Goal: Task Accomplishment & Management: Manage account settings

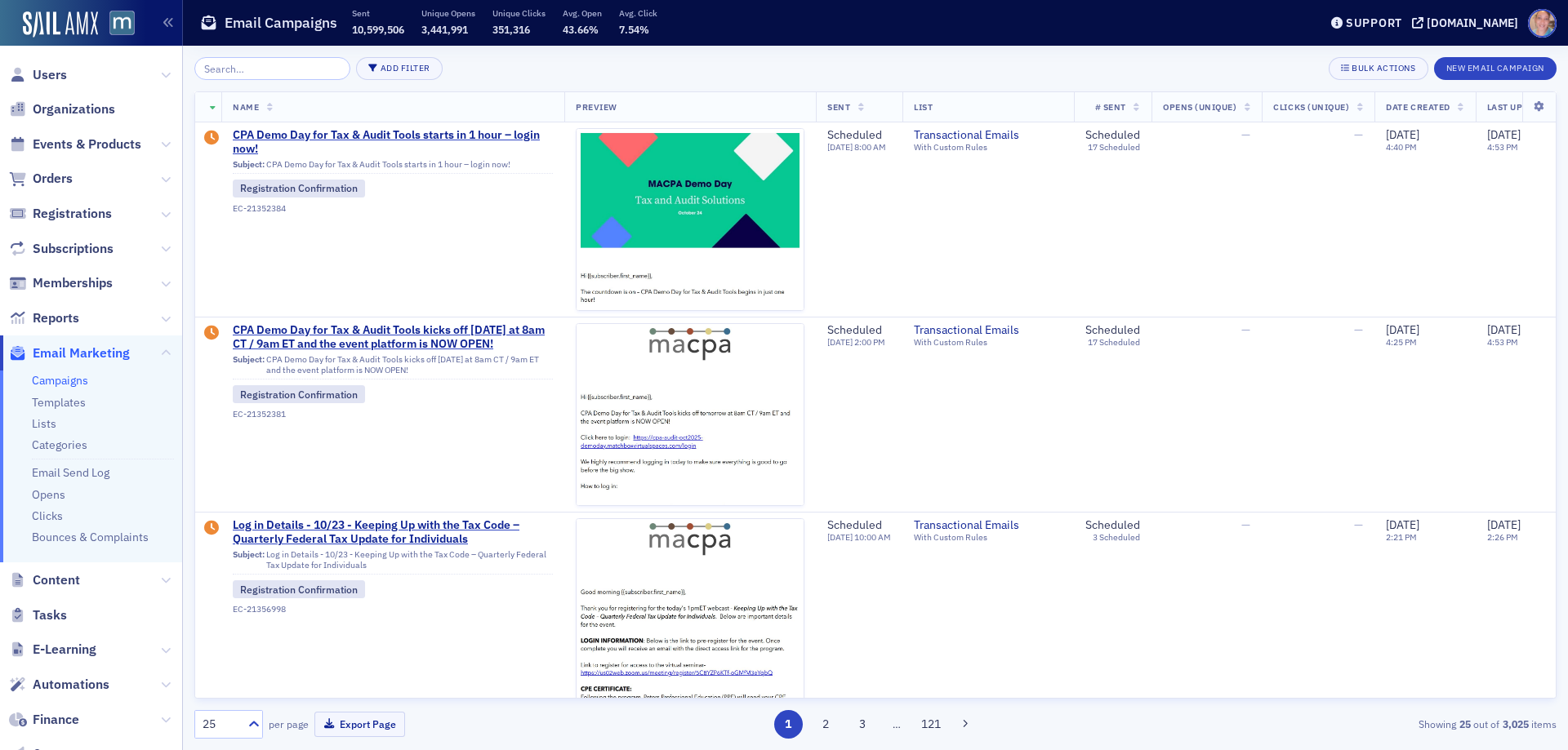
scroll to position [980, 0]
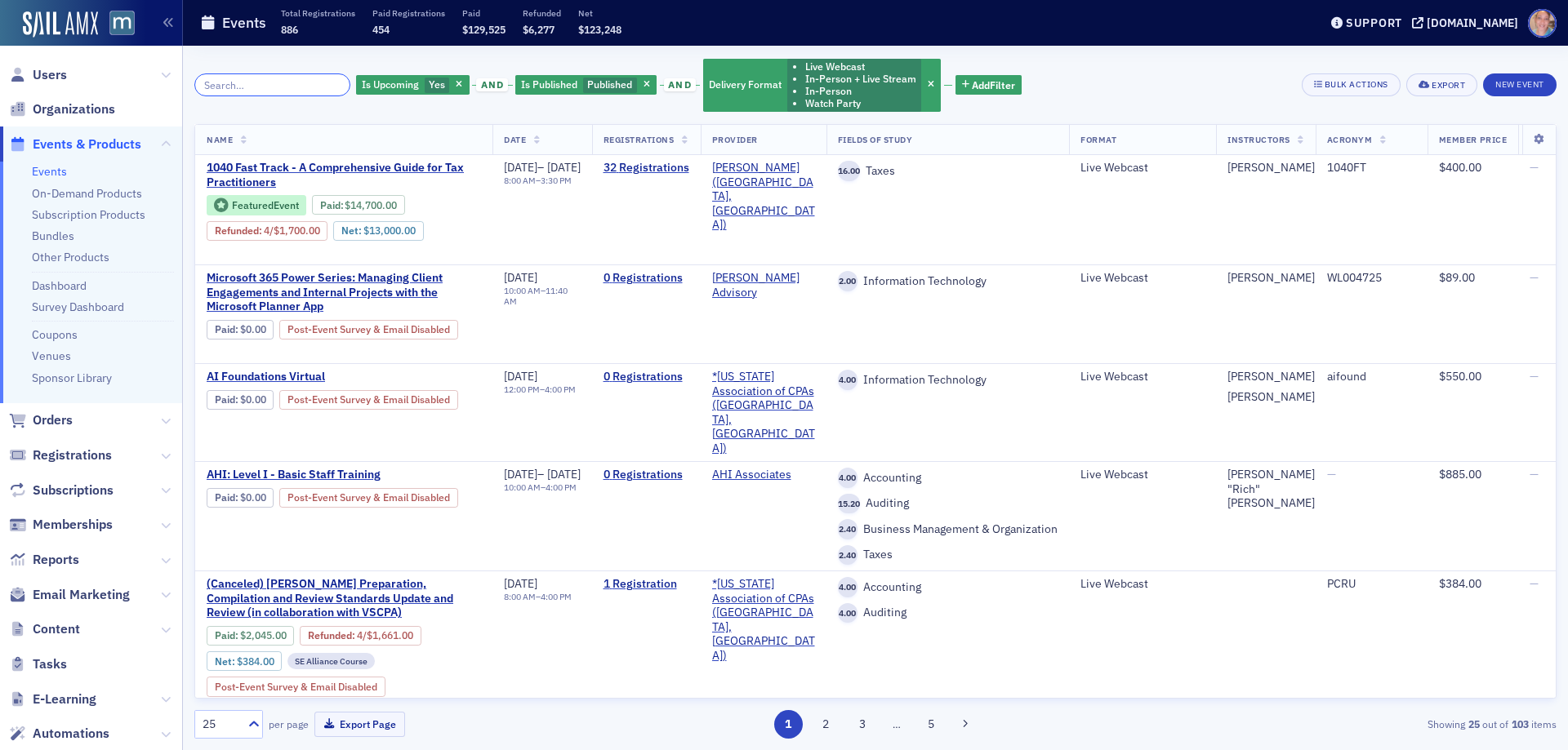
click at [275, 87] on input "search" at bounding box center [272, 85] width 156 height 23
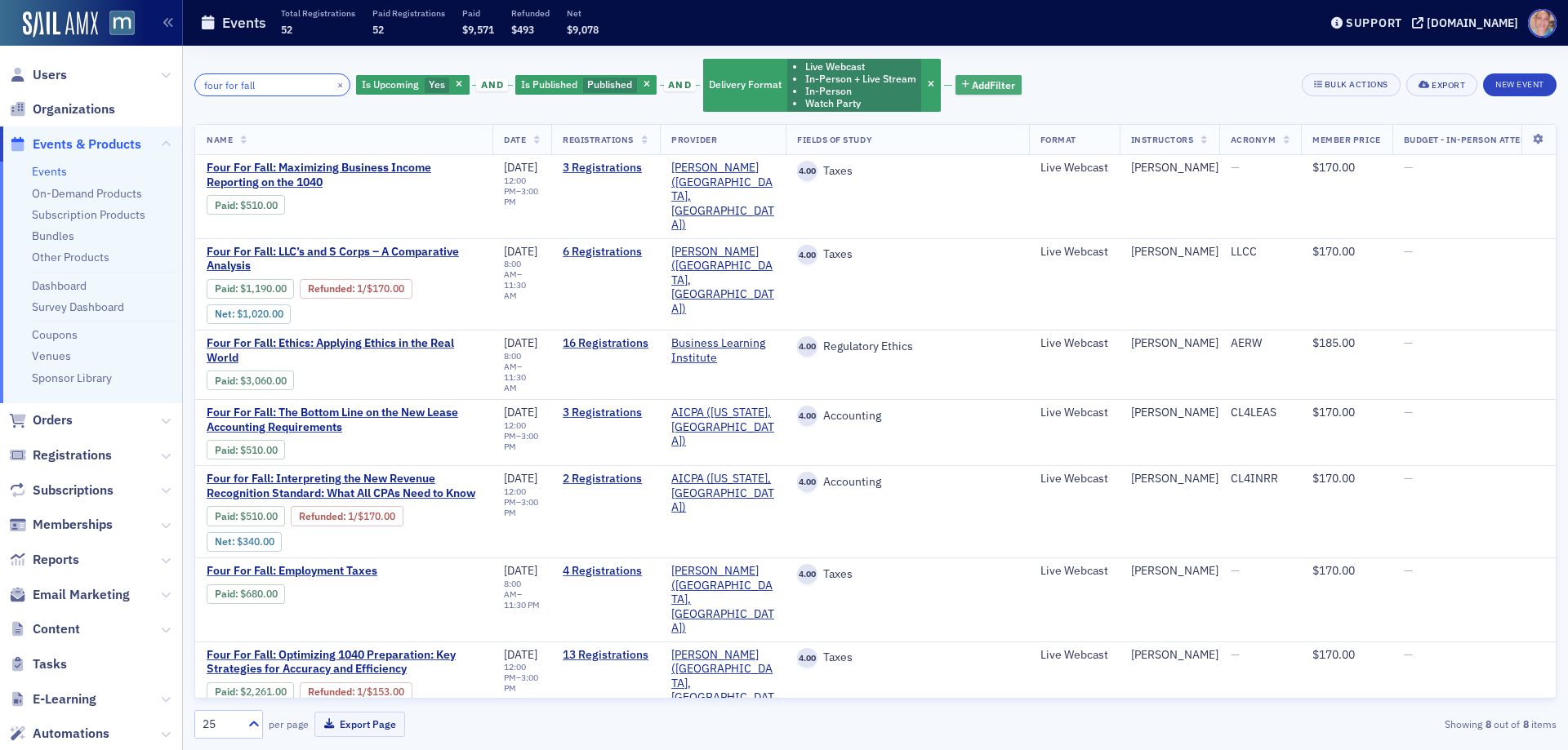
type input "four for fall"
click at [982, 82] on span "Add Filter" at bounding box center [992, 84] width 43 height 15
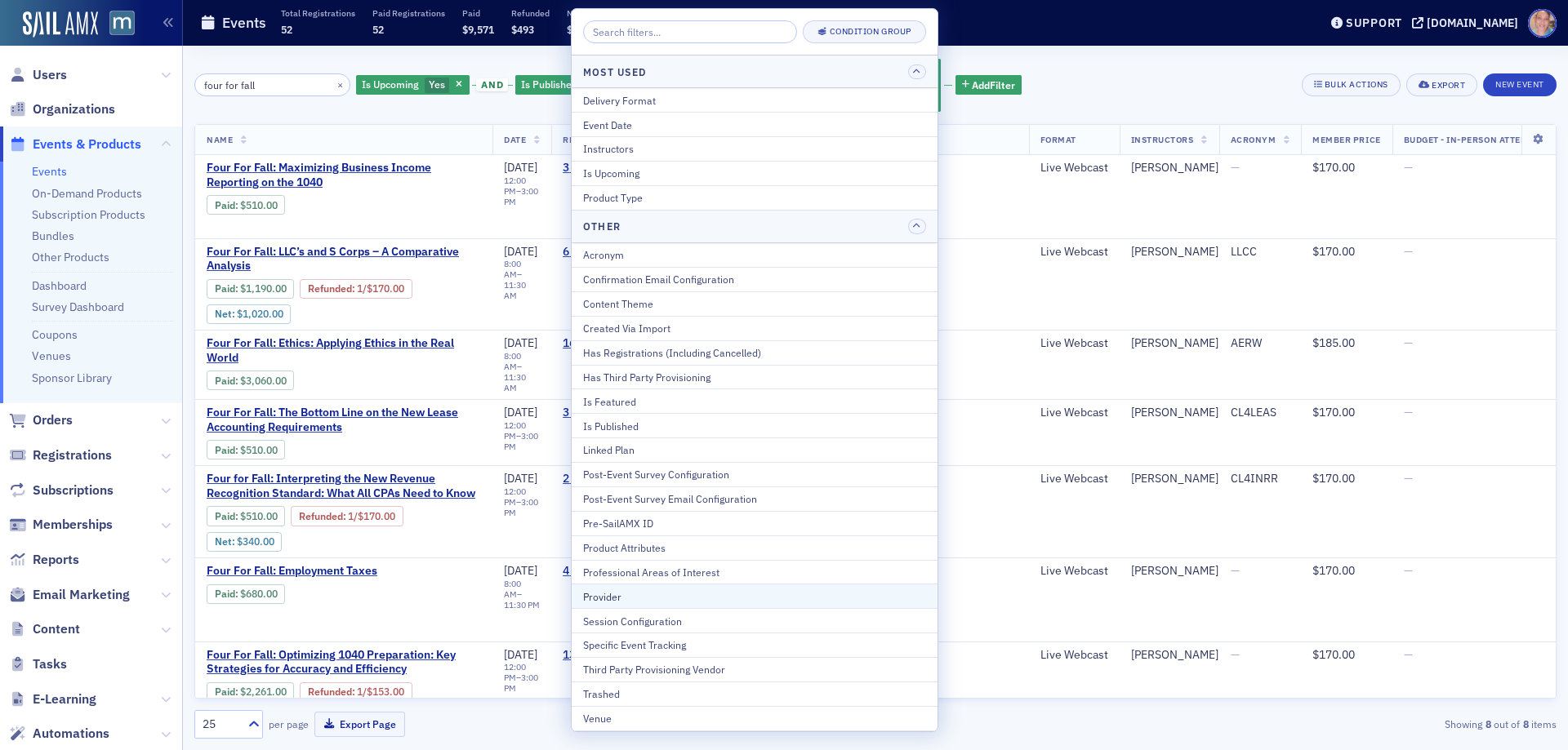
click at [664, 605] on button "Provider" at bounding box center [754, 596] width 365 height 25
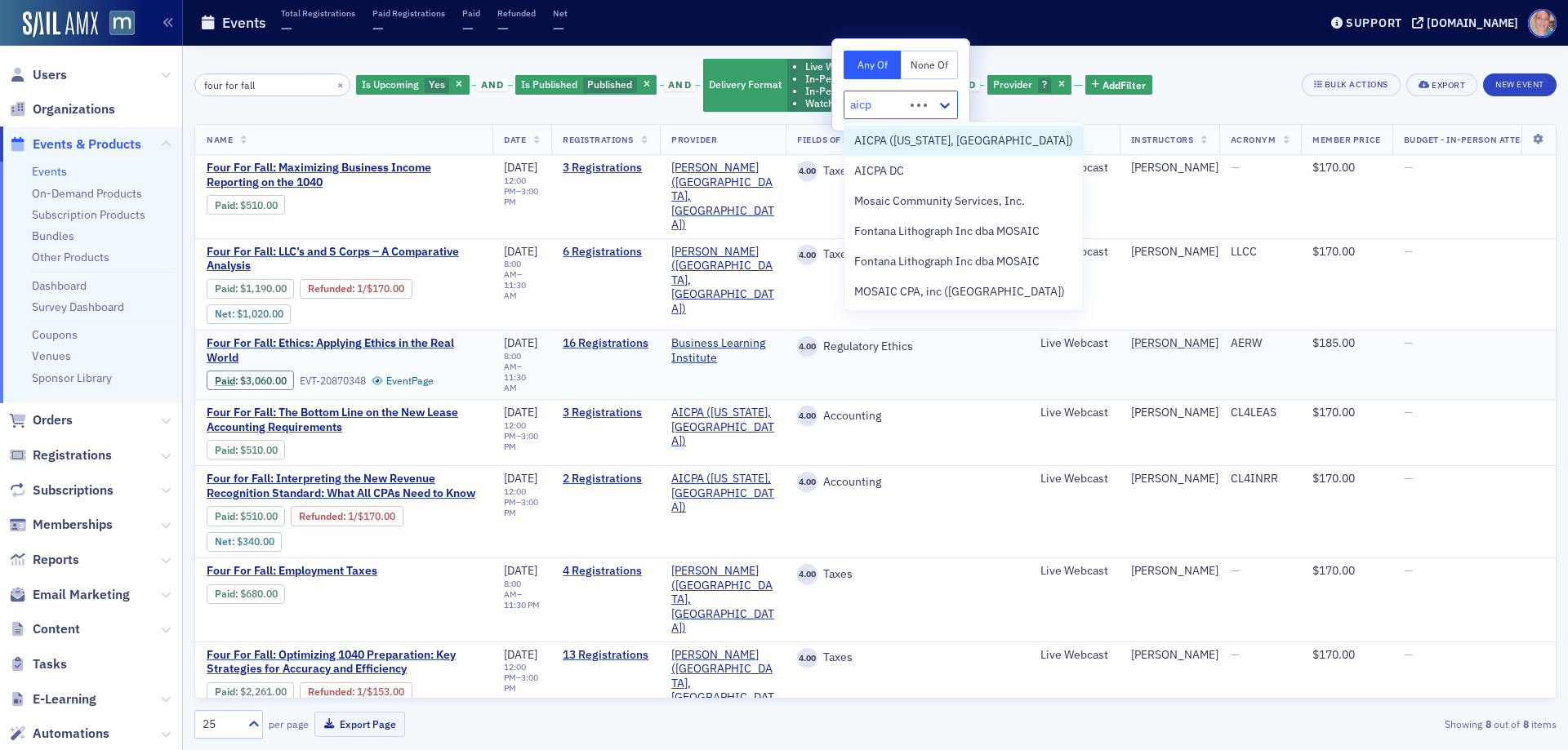
type input "aicpa"
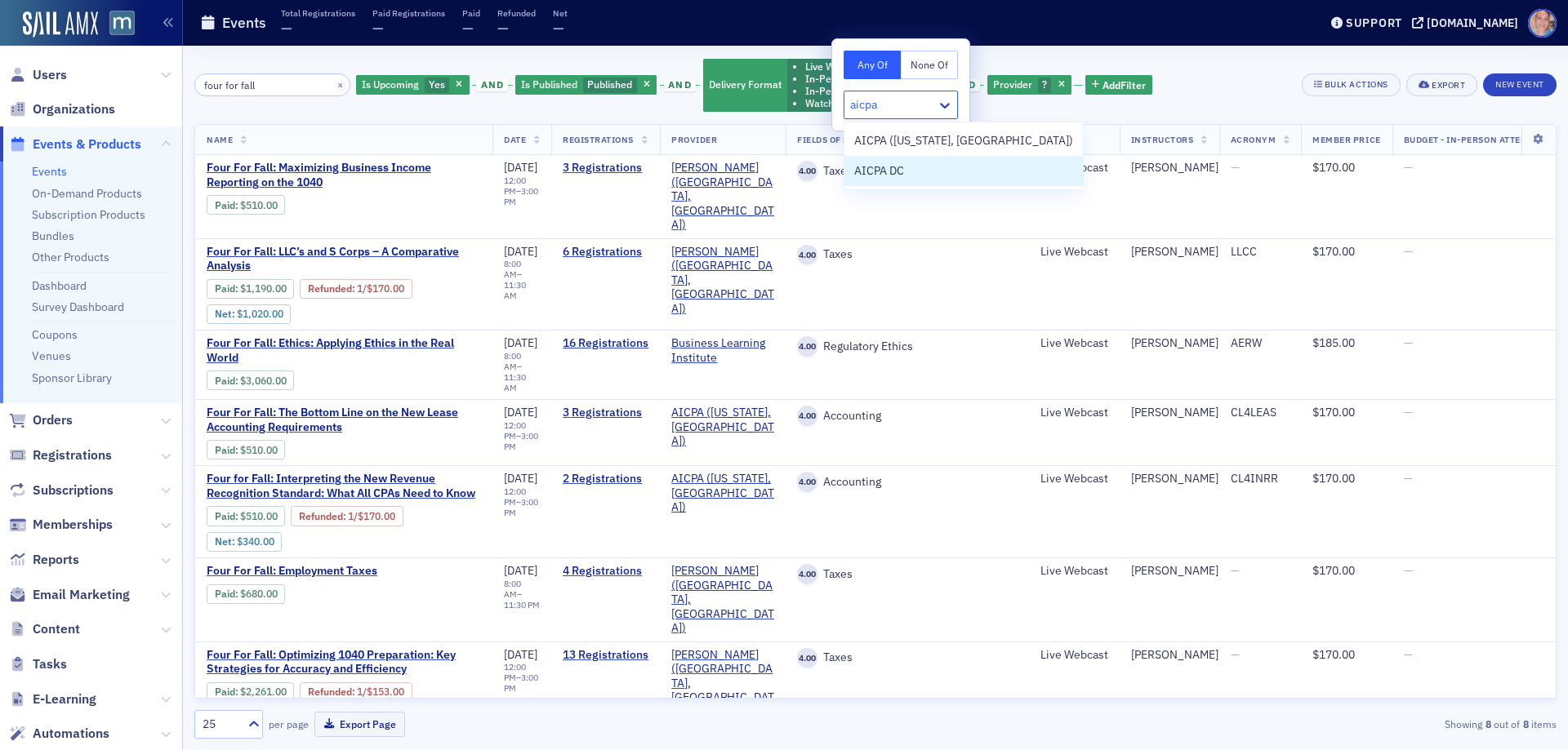
click at [933, 165] on div "AICPA DC" at bounding box center [963, 170] width 219 height 17
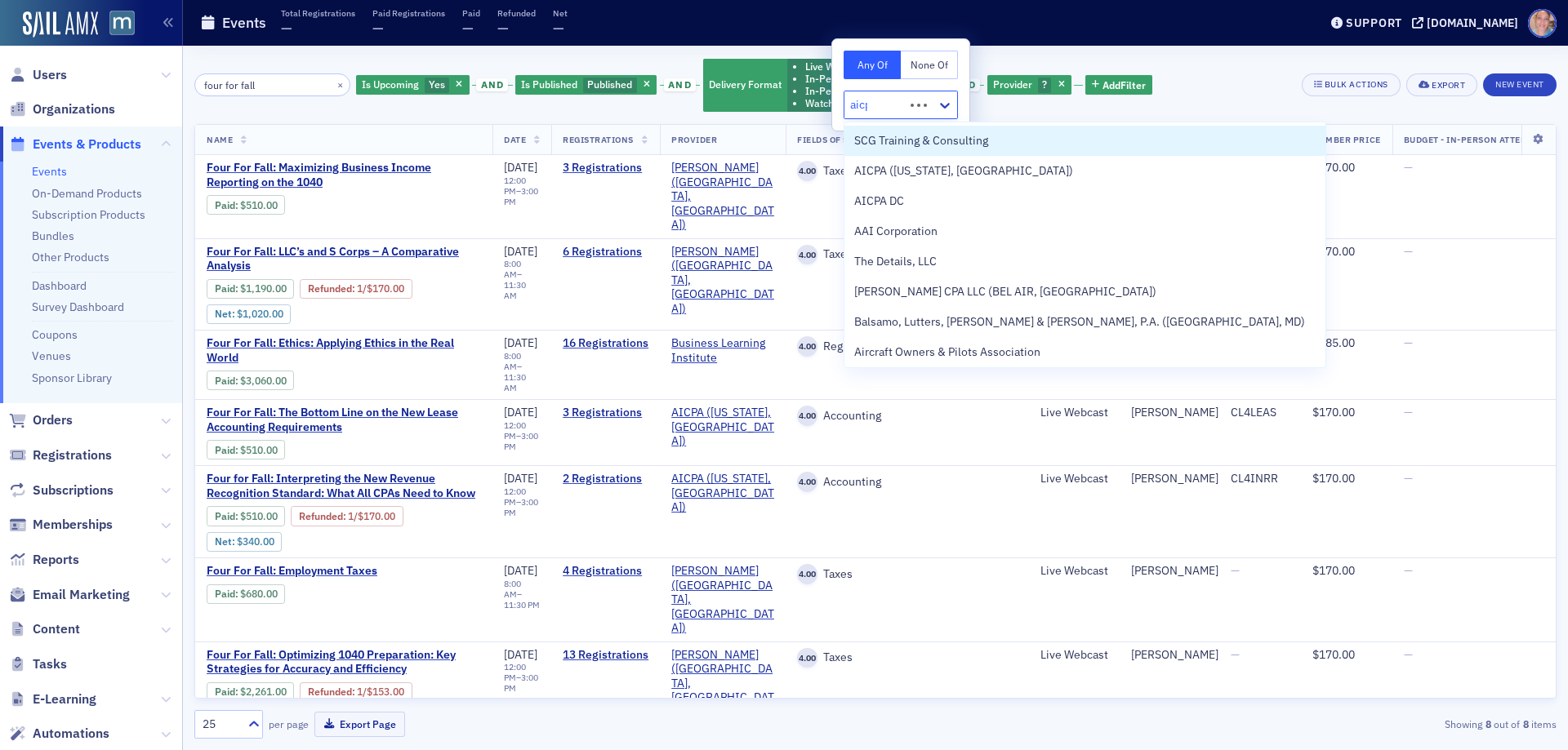
type input "aicpa"
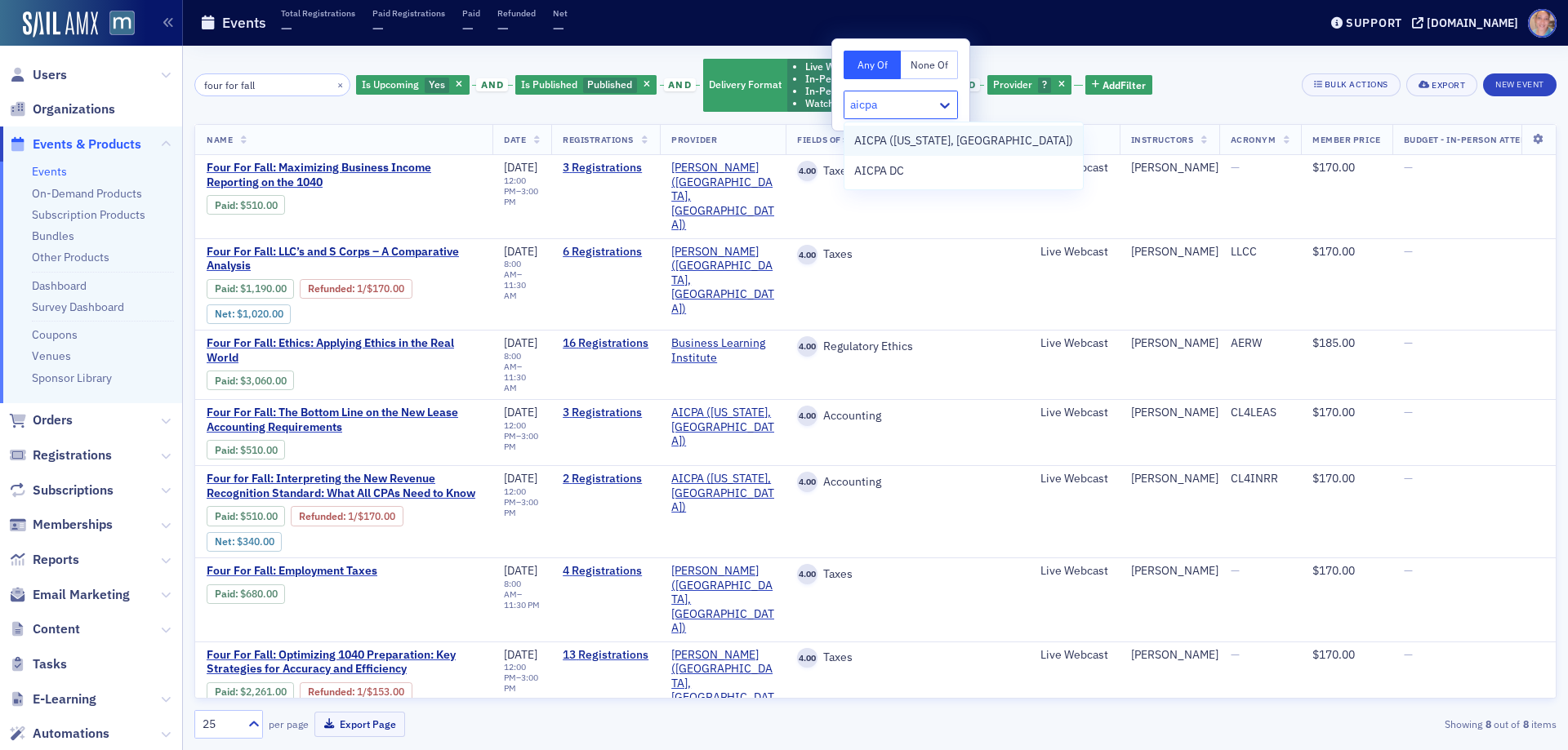
click at [899, 140] on span "AICPA (Washington, DC)" at bounding box center [963, 140] width 219 height 17
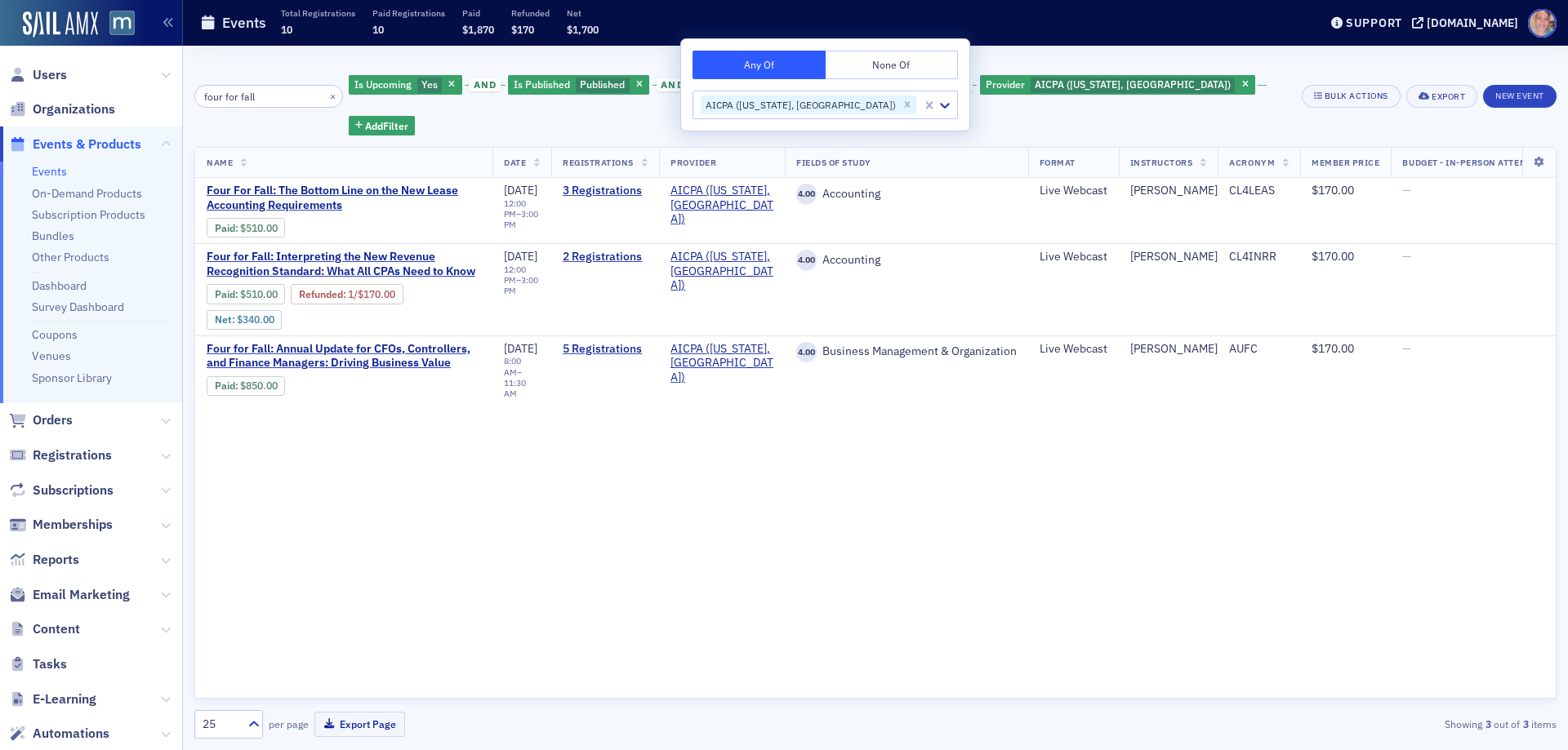
click at [1253, 65] on div "four for fall × Is Upcoming Yes and Is Published Published and Delivery Format …" at bounding box center [875, 96] width 1362 height 78
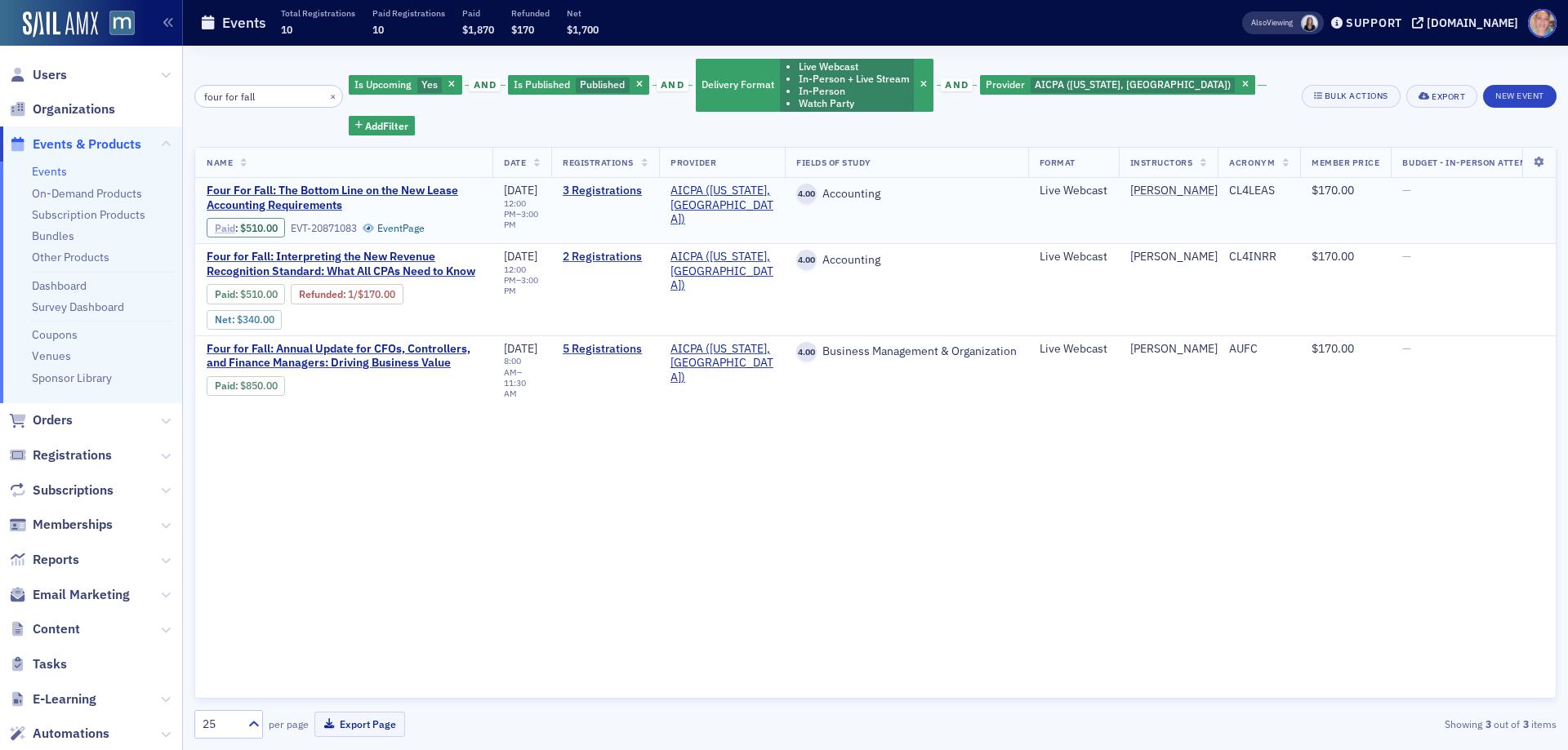
click at [228, 222] on link "Paid" at bounding box center [224, 228] width 20 height 12
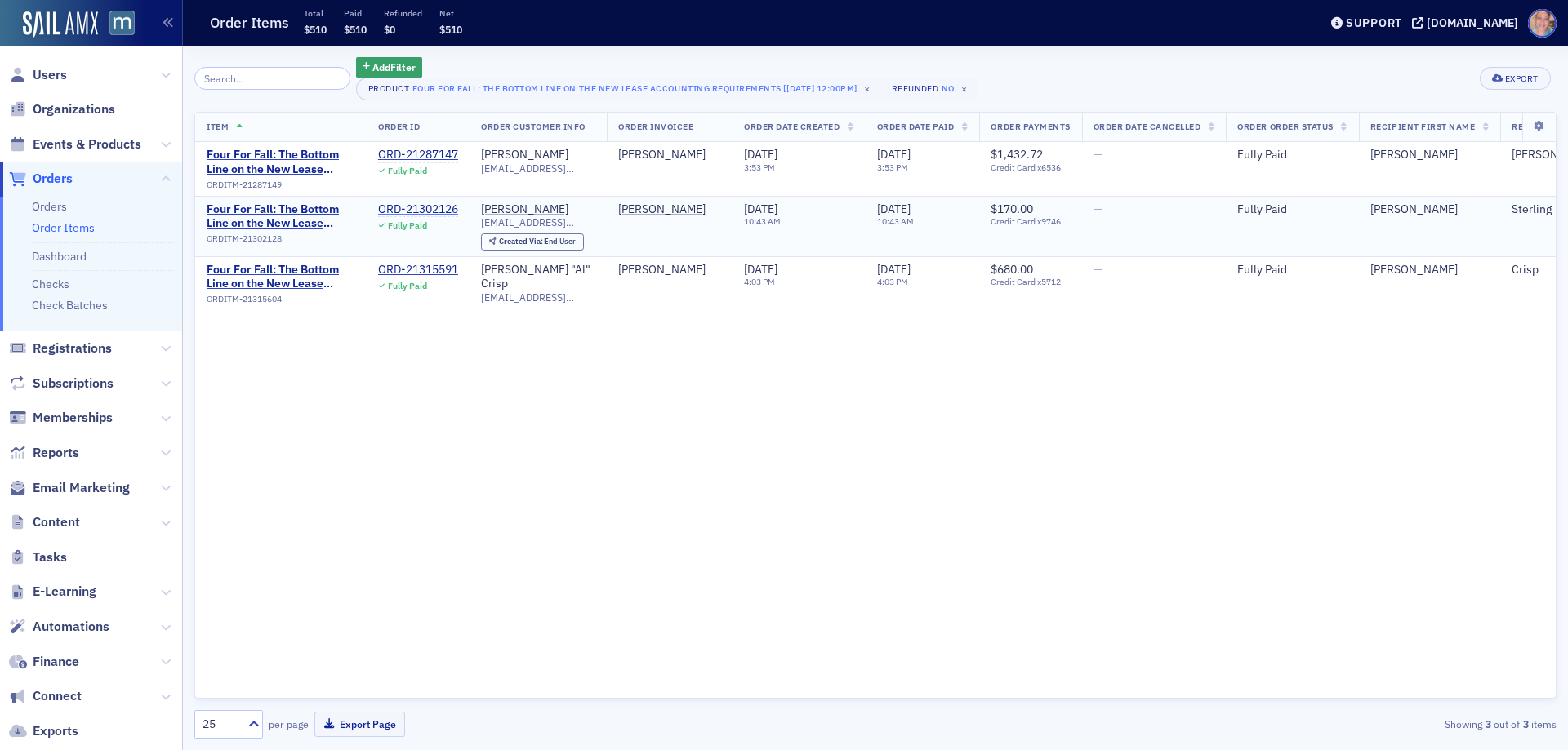
click at [437, 209] on div "ORD-21302126" at bounding box center [418, 209] width 80 height 15
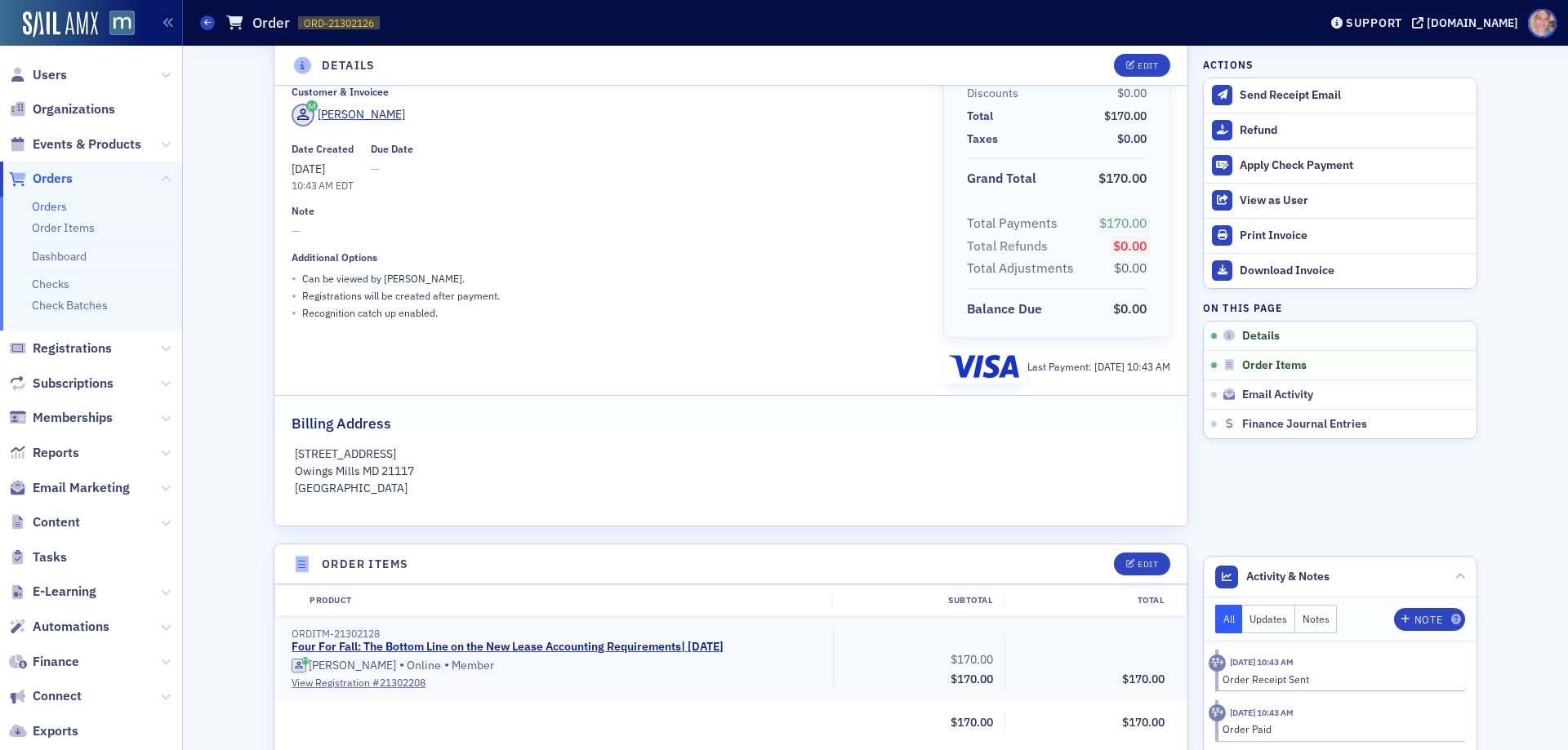
scroll to position [326, 0]
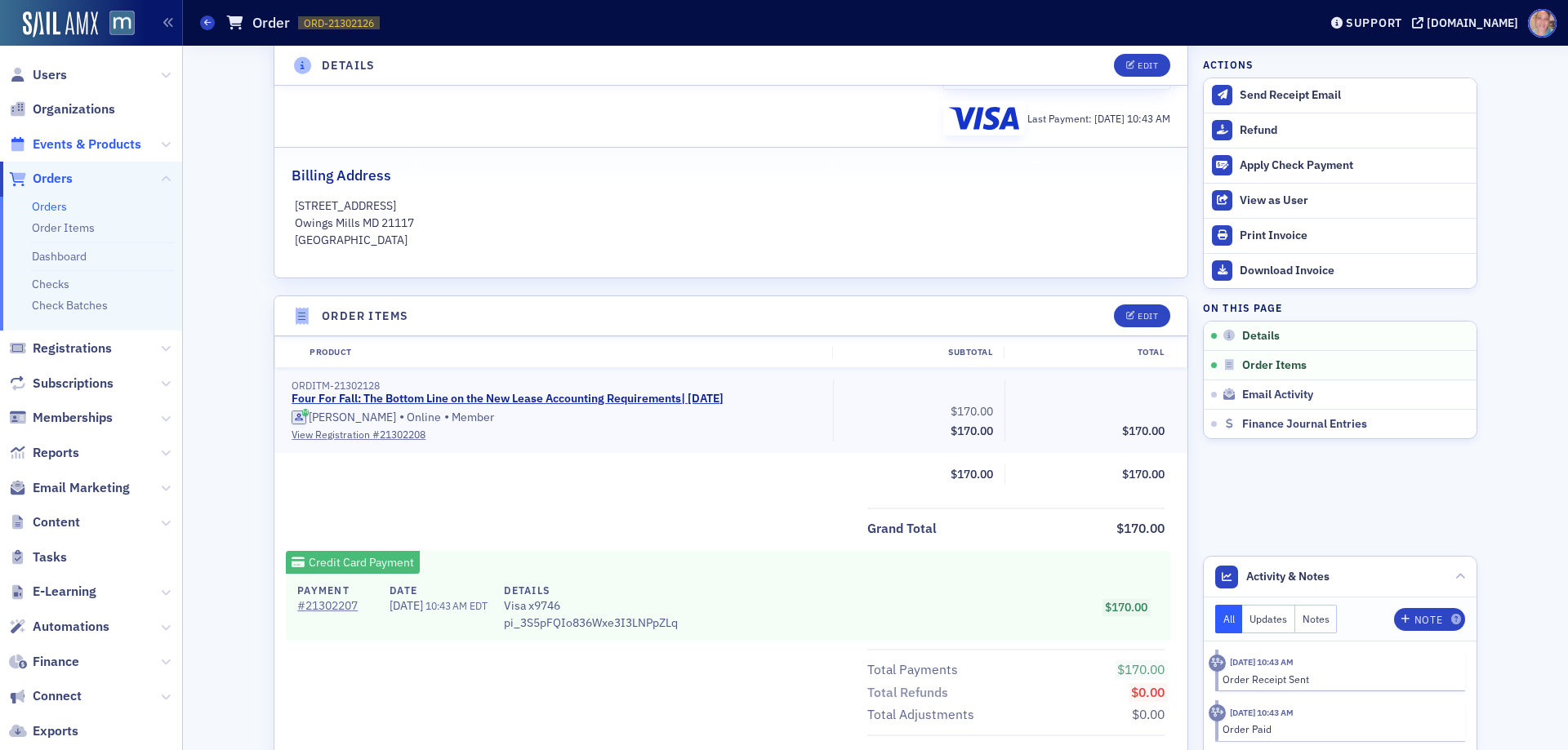
click at [61, 143] on span "Events & Products" at bounding box center [87, 145] width 108 height 18
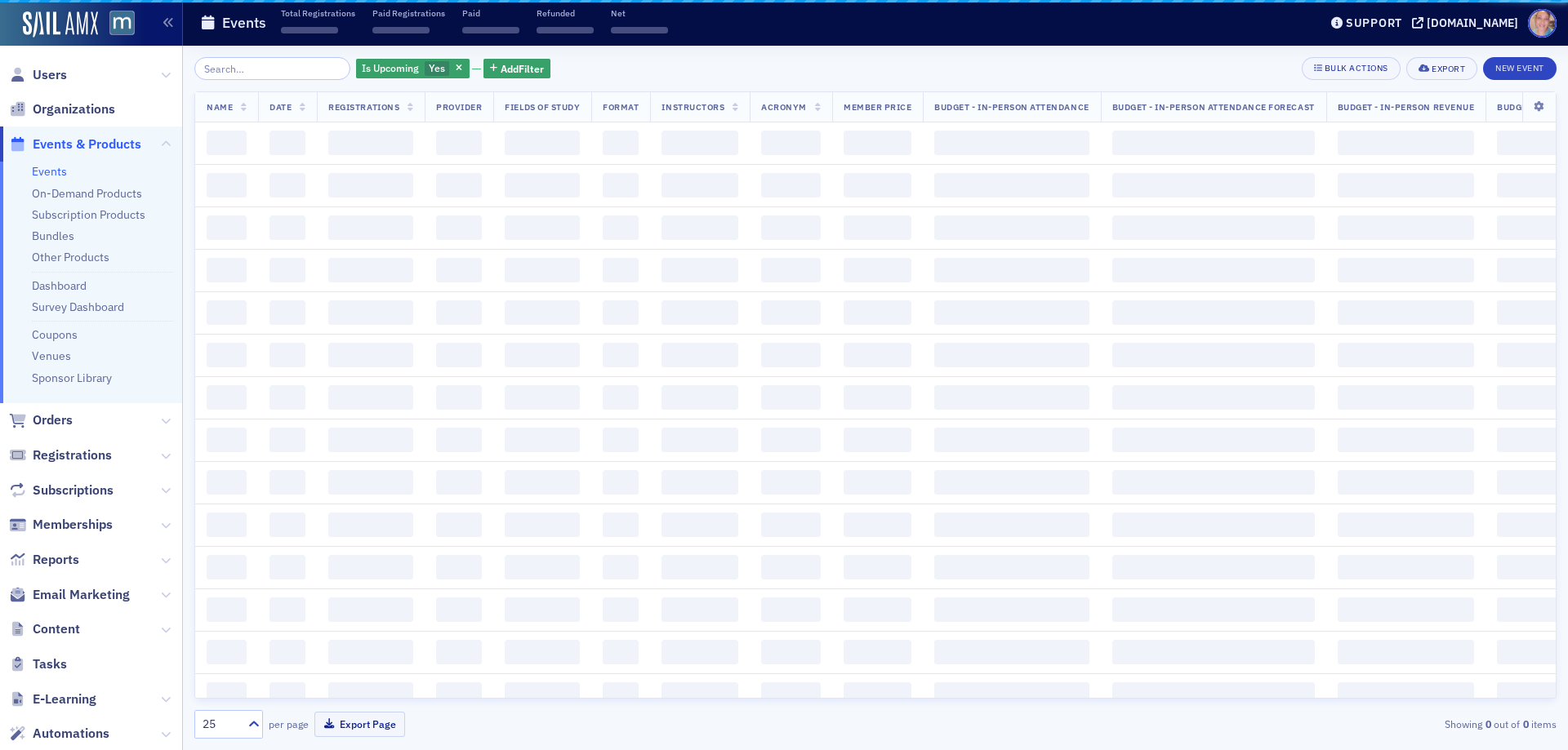
click at [270, 65] on input "search" at bounding box center [272, 68] width 156 height 23
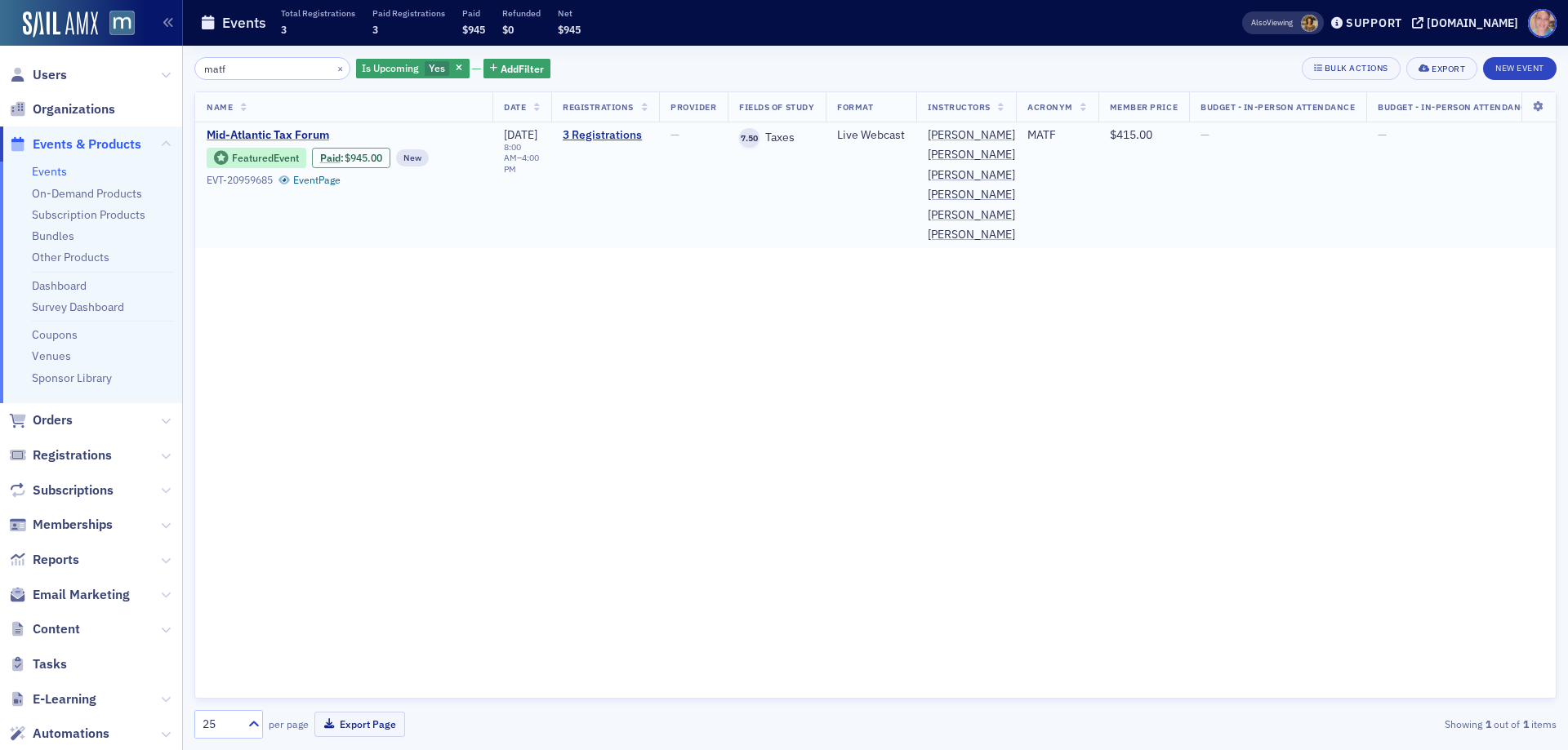
type input "matf"
click at [278, 134] on span "Mid-Atlantic Tax Forum" at bounding box center [343, 136] width 274 height 15
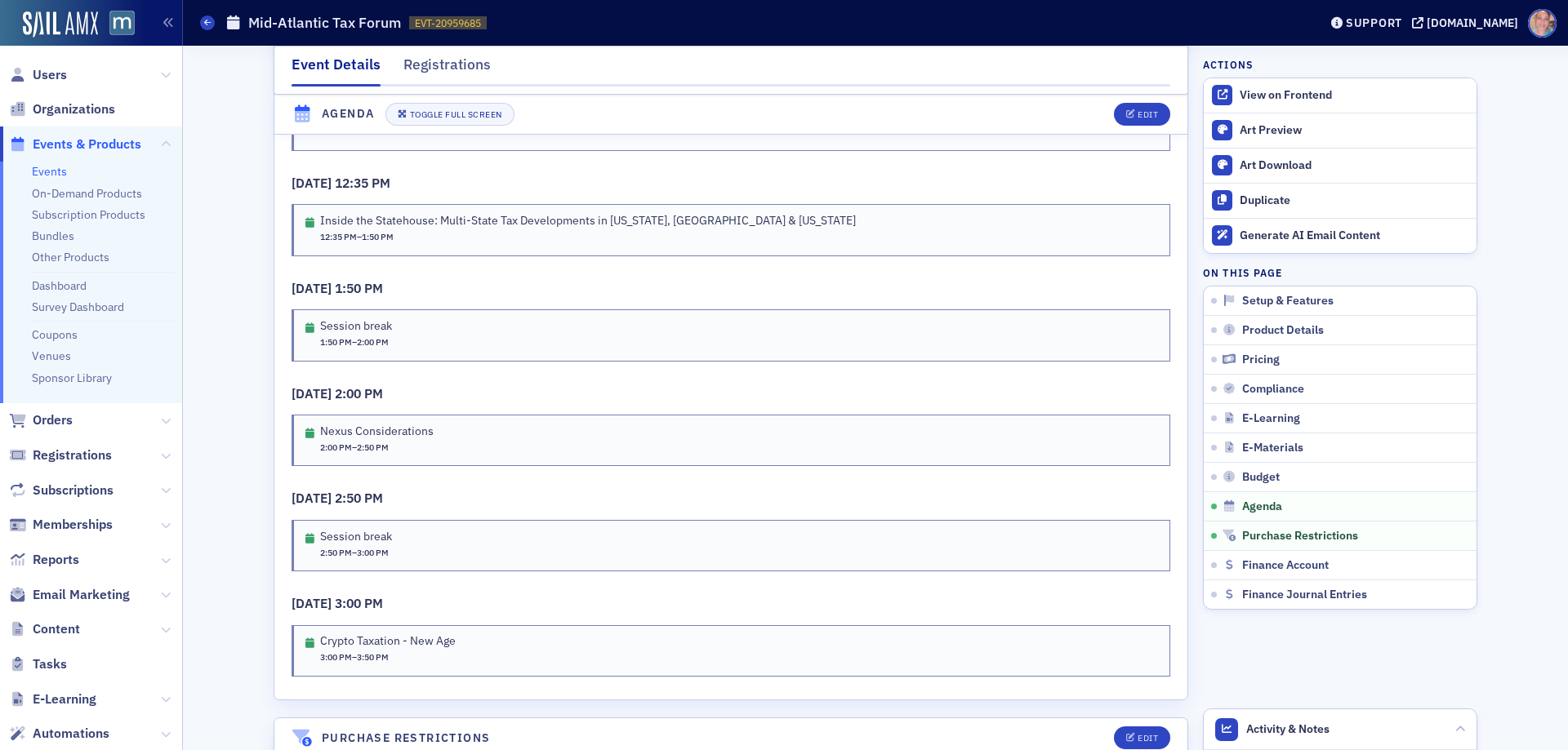
scroll to position [3836, 0]
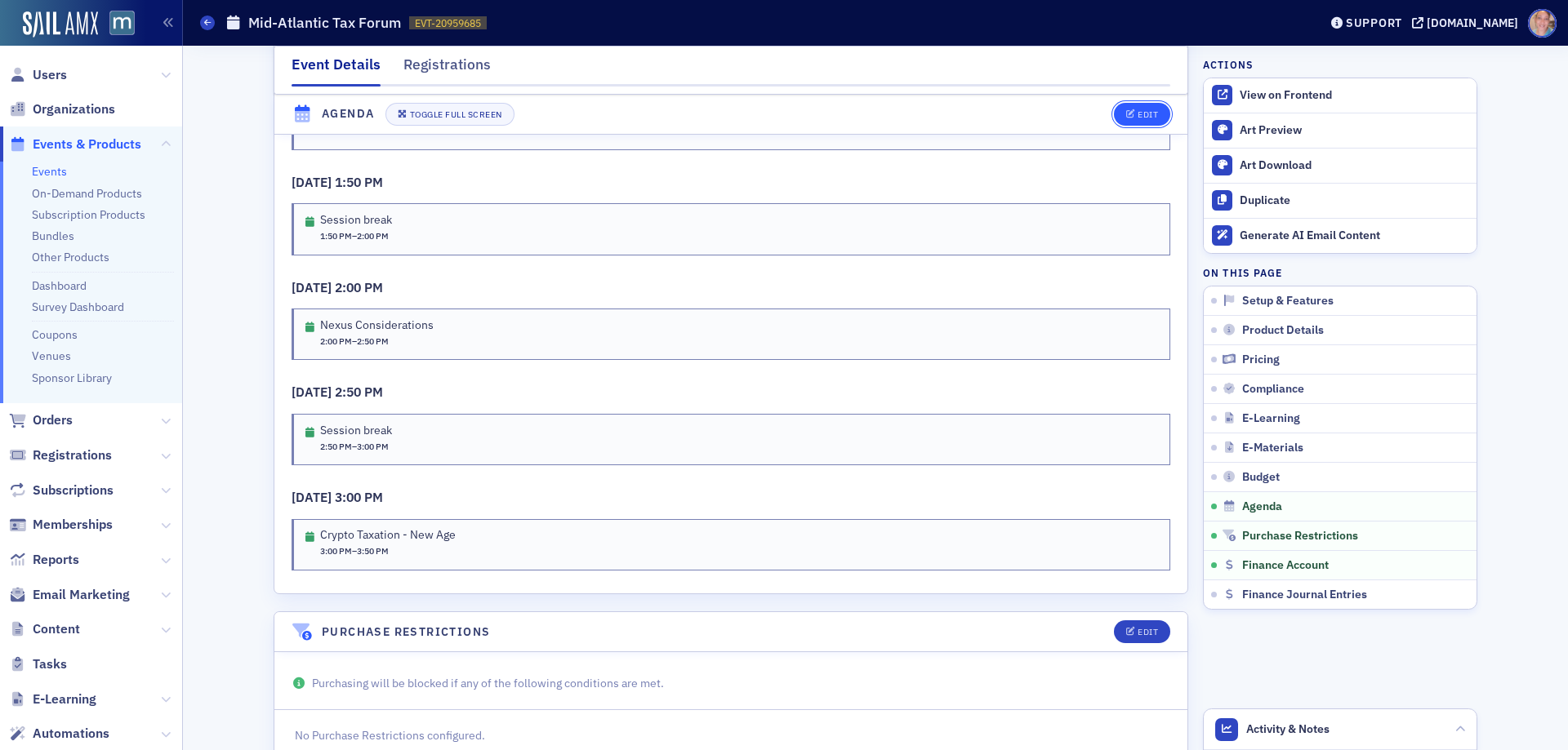
click at [1127, 114] on icon "button" at bounding box center [1130, 114] width 10 height 9
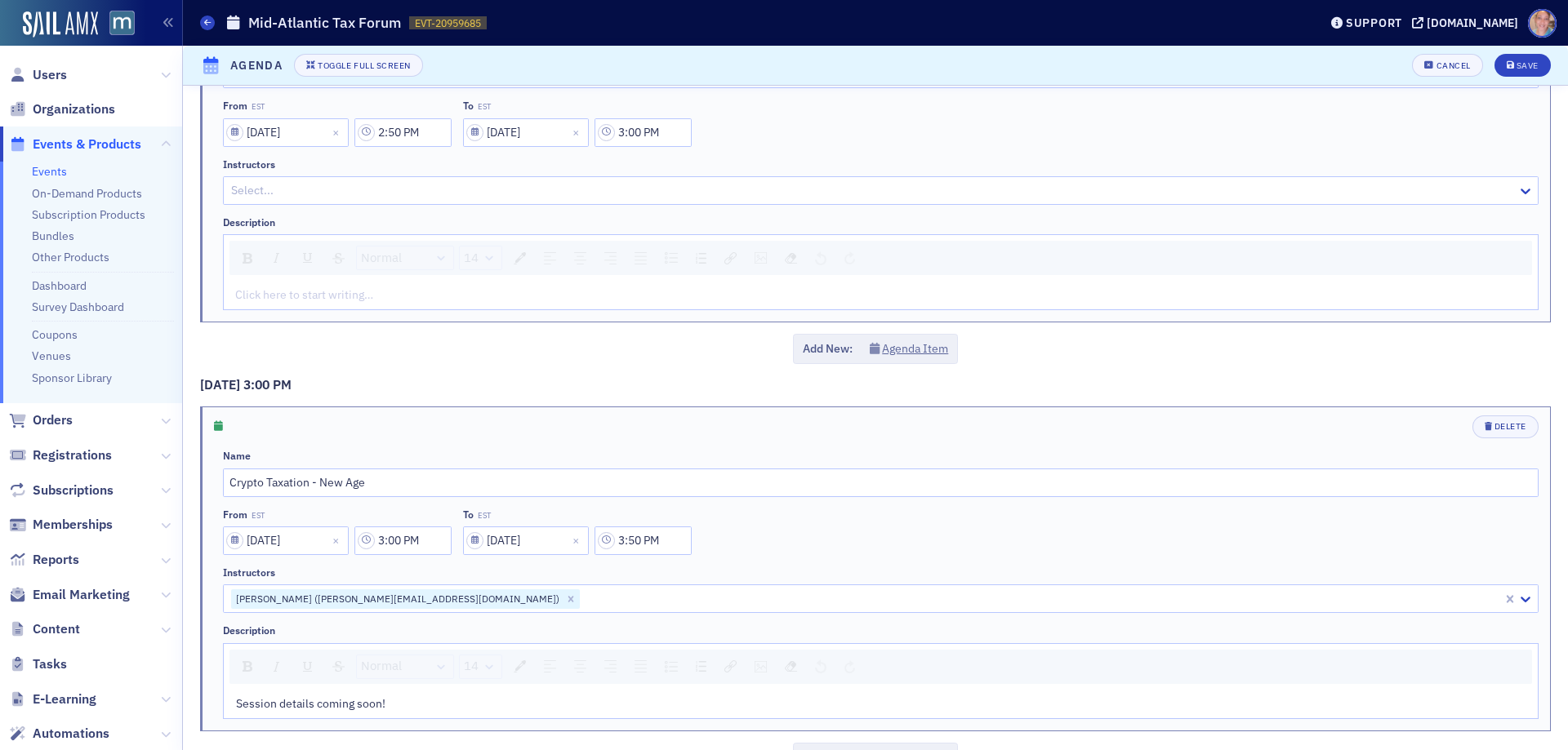
scroll to position [4796, 0]
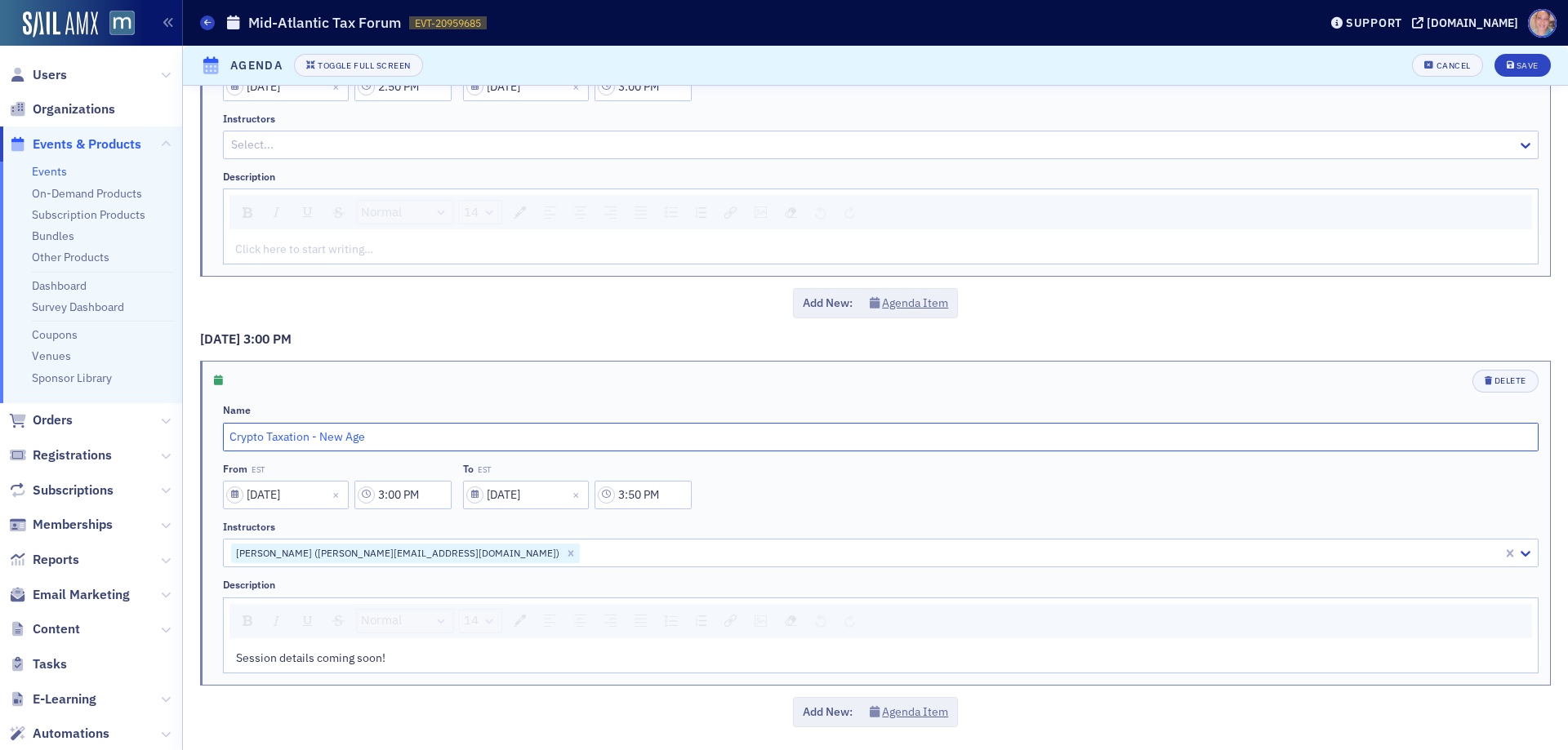
drag, startPoint x: 407, startPoint y: 429, endPoint x: 192, endPoint y: 429, distance: 215.0
paste input "& NFTs: Navigating the Compliance Landscap"
type input "Crypto & NFTs: Navigating the Compliance Landscape"
click at [1517, 66] on div "Save" at bounding box center [1527, 66] width 22 height 9
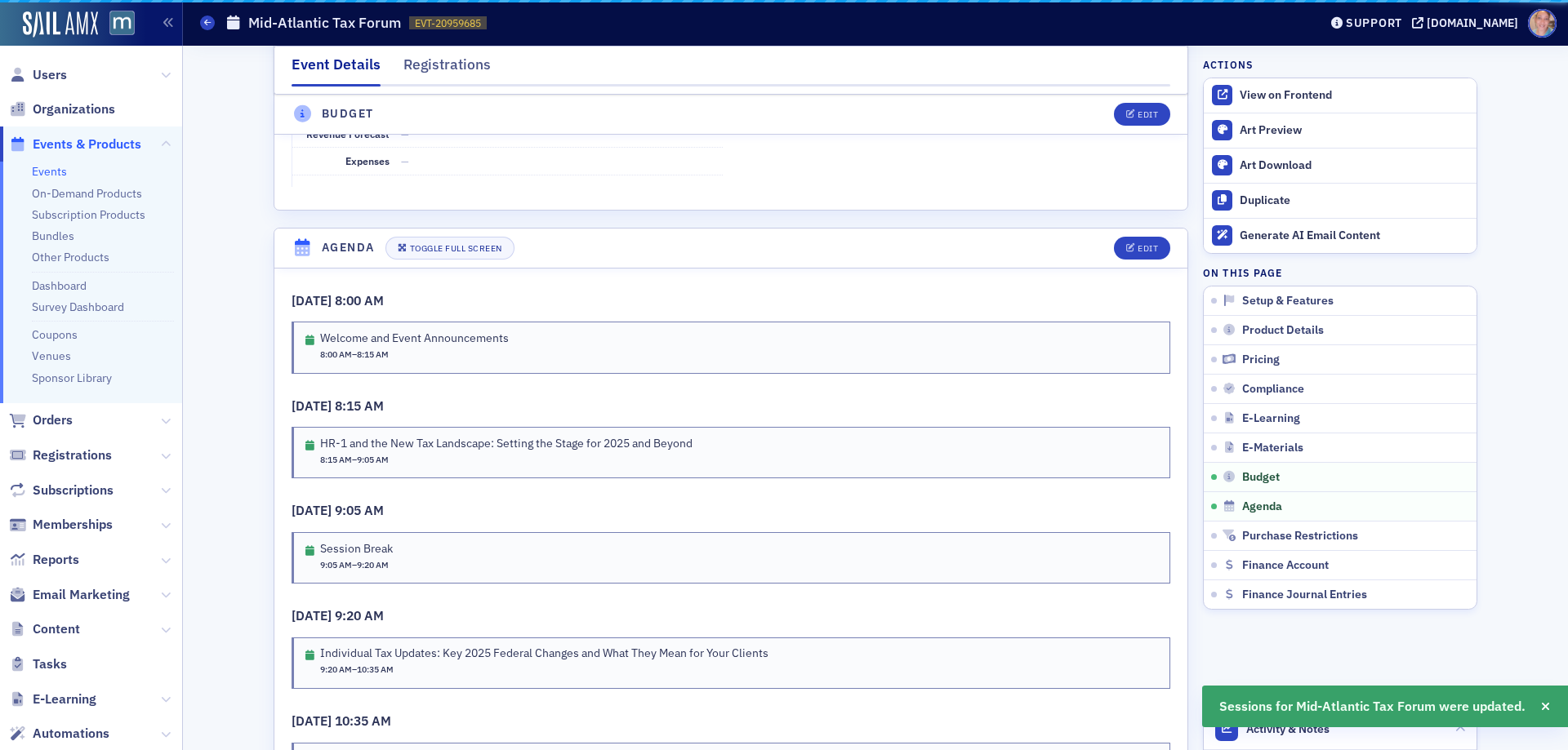
scroll to position [2967, 0]
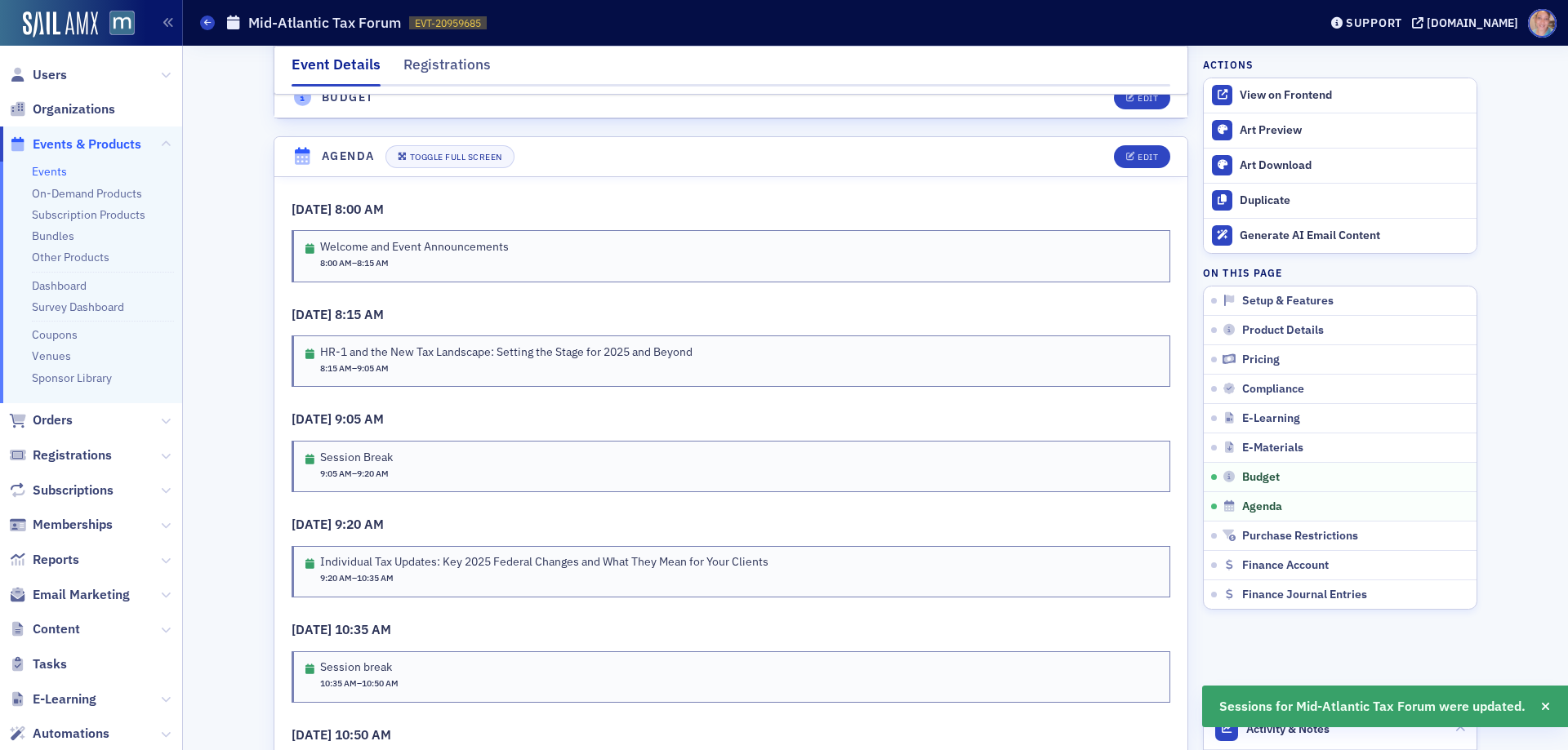
click at [54, 165] on link "Events" at bounding box center [50, 171] width 35 height 15
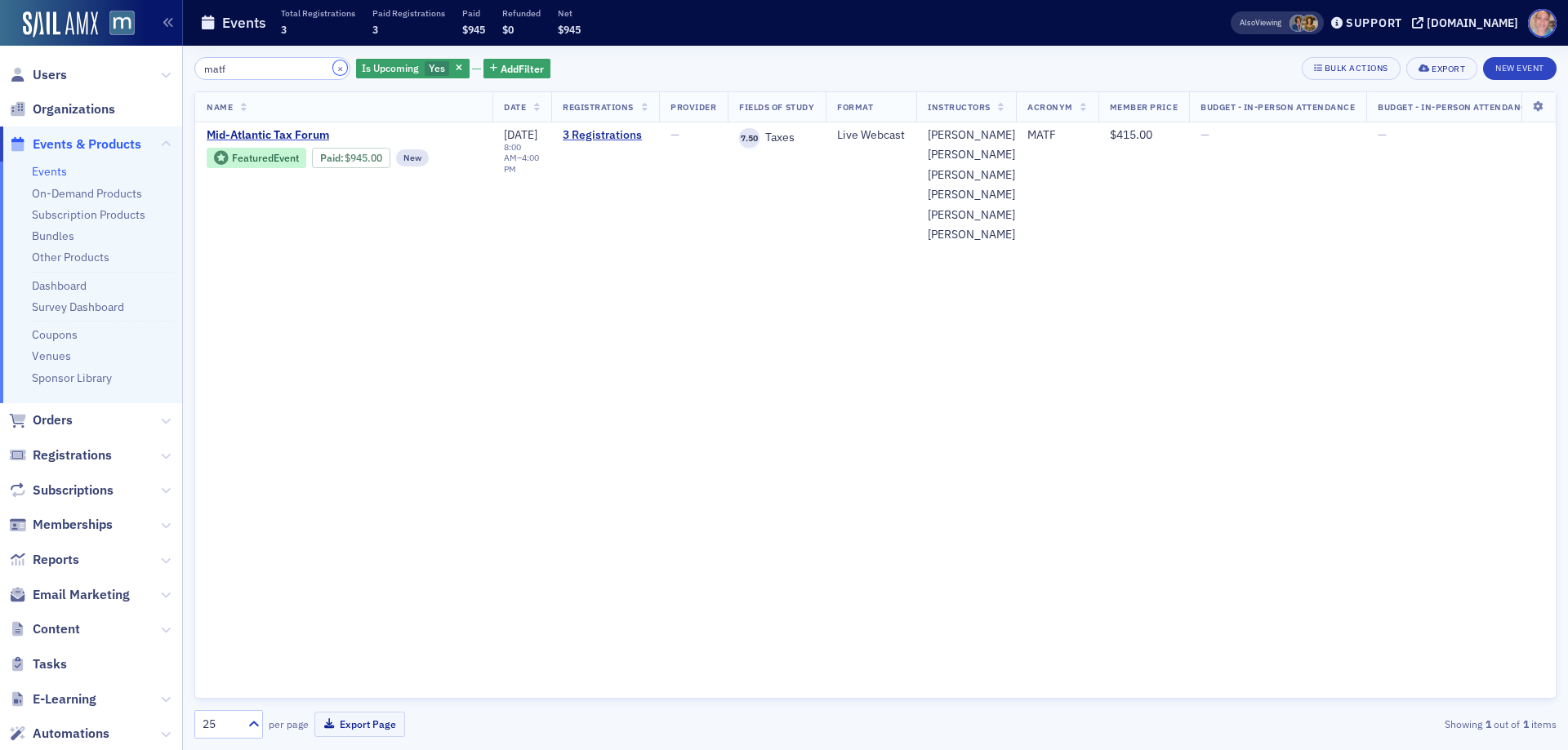
click at [333, 69] on button "×" at bounding box center [341, 67] width 15 height 15
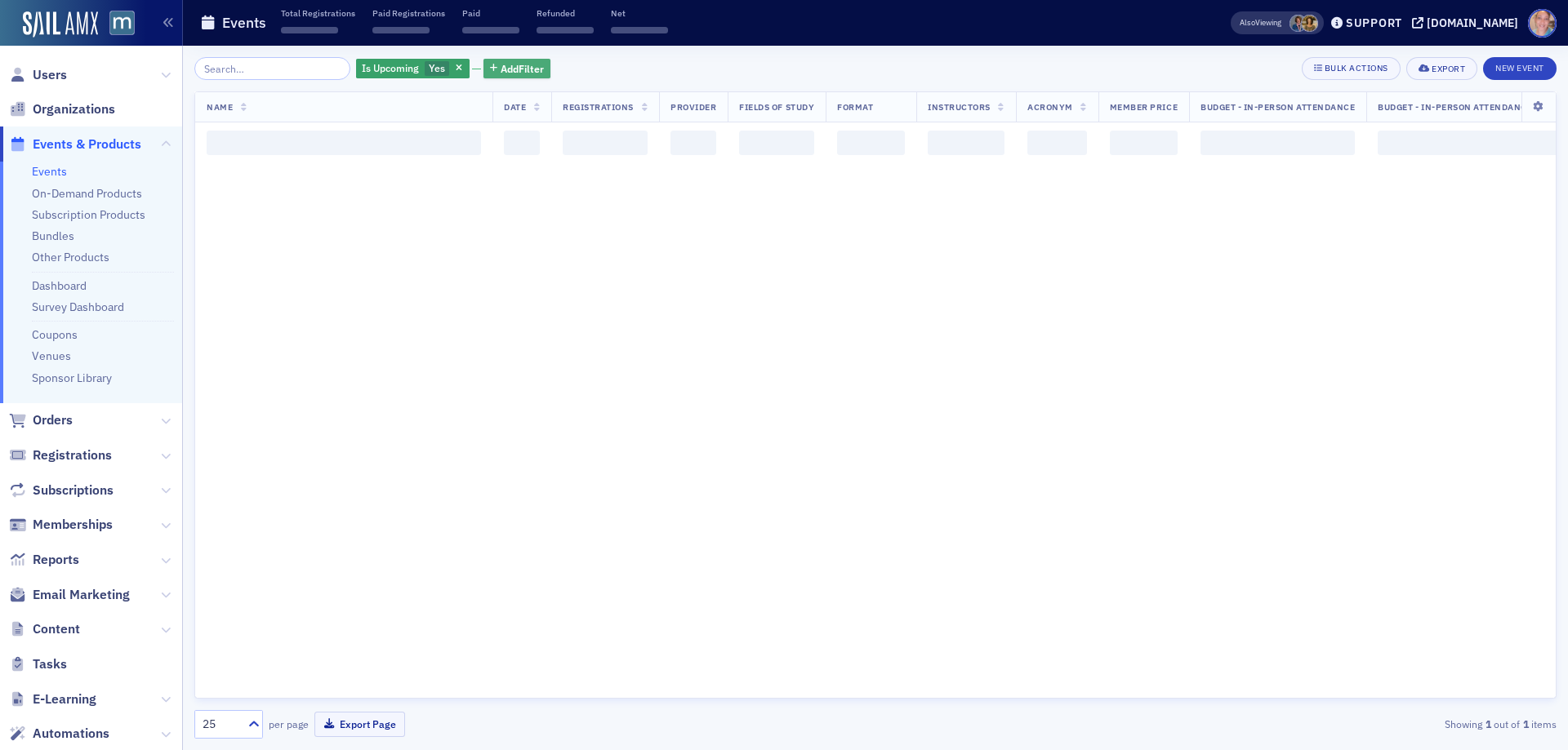
click at [500, 61] on span "Add Filter" at bounding box center [521, 68] width 43 height 15
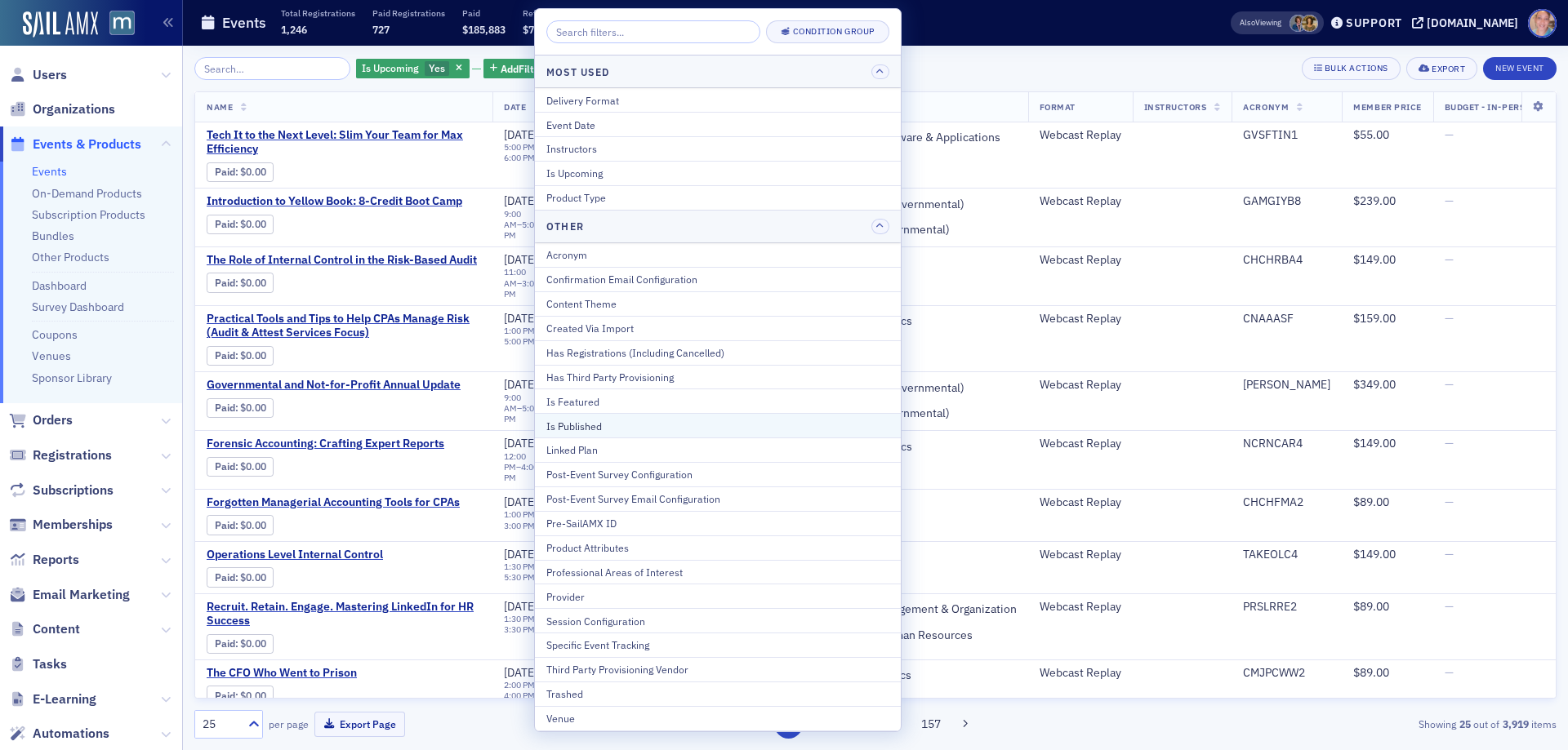
click at [627, 420] on div "Is Published" at bounding box center [717, 426] width 343 height 15
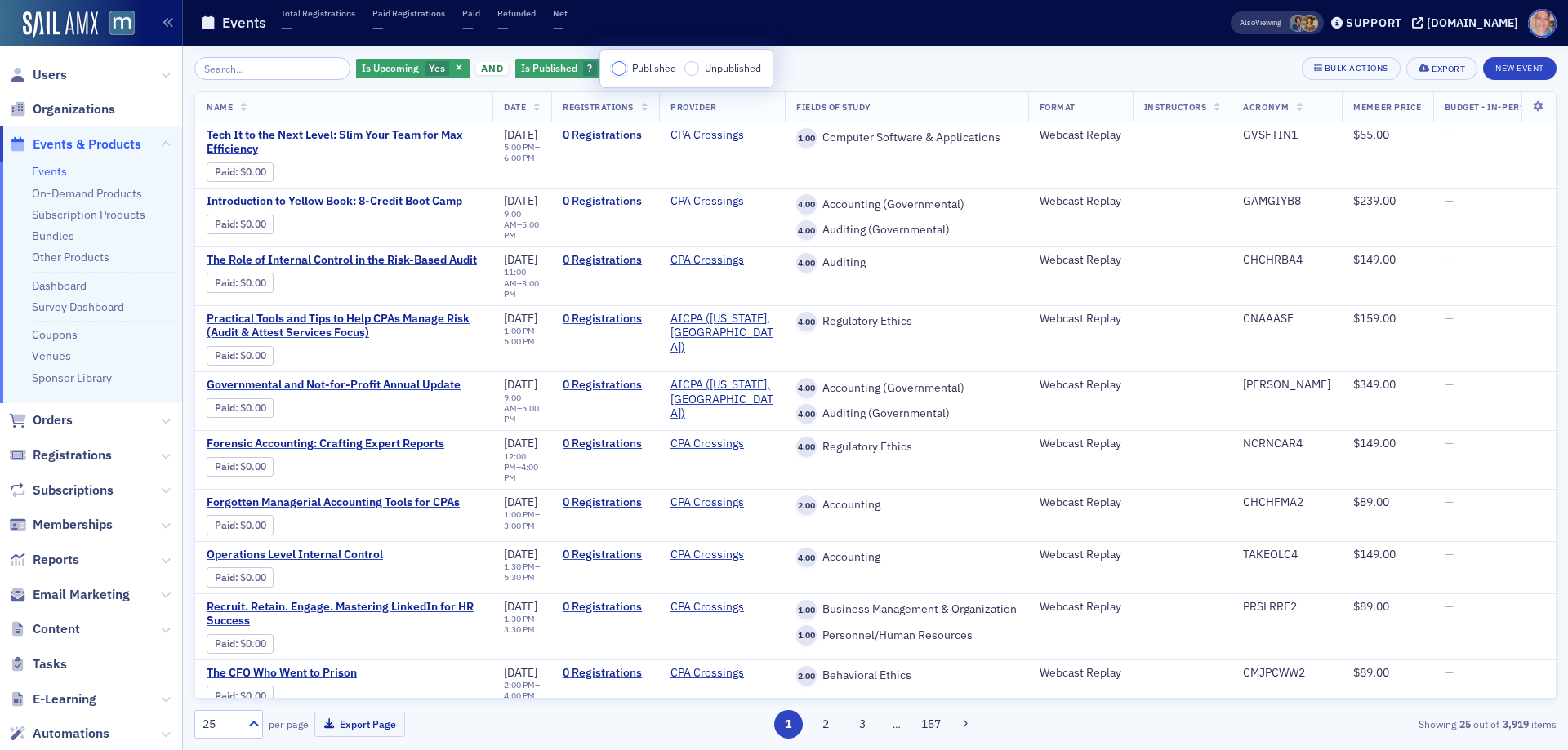
click at [616, 66] on input "Published" at bounding box center [619, 68] width 15 height 15
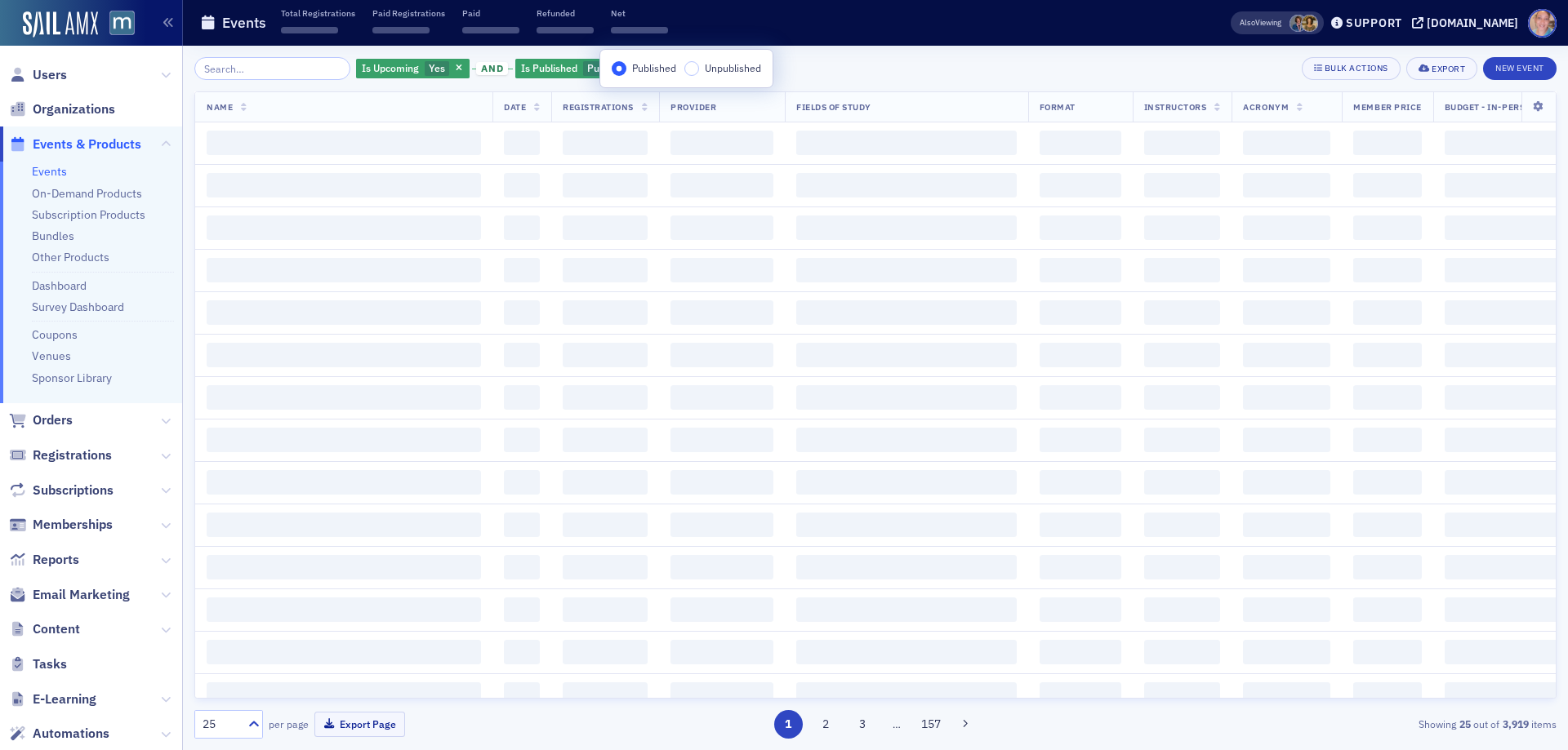
click at [893, 61] on div "Is Upcoming Yes and Is Published Published Add Filter Bulk Actions Export New E…" at bounding box center [875, 68] width 1362 height 23
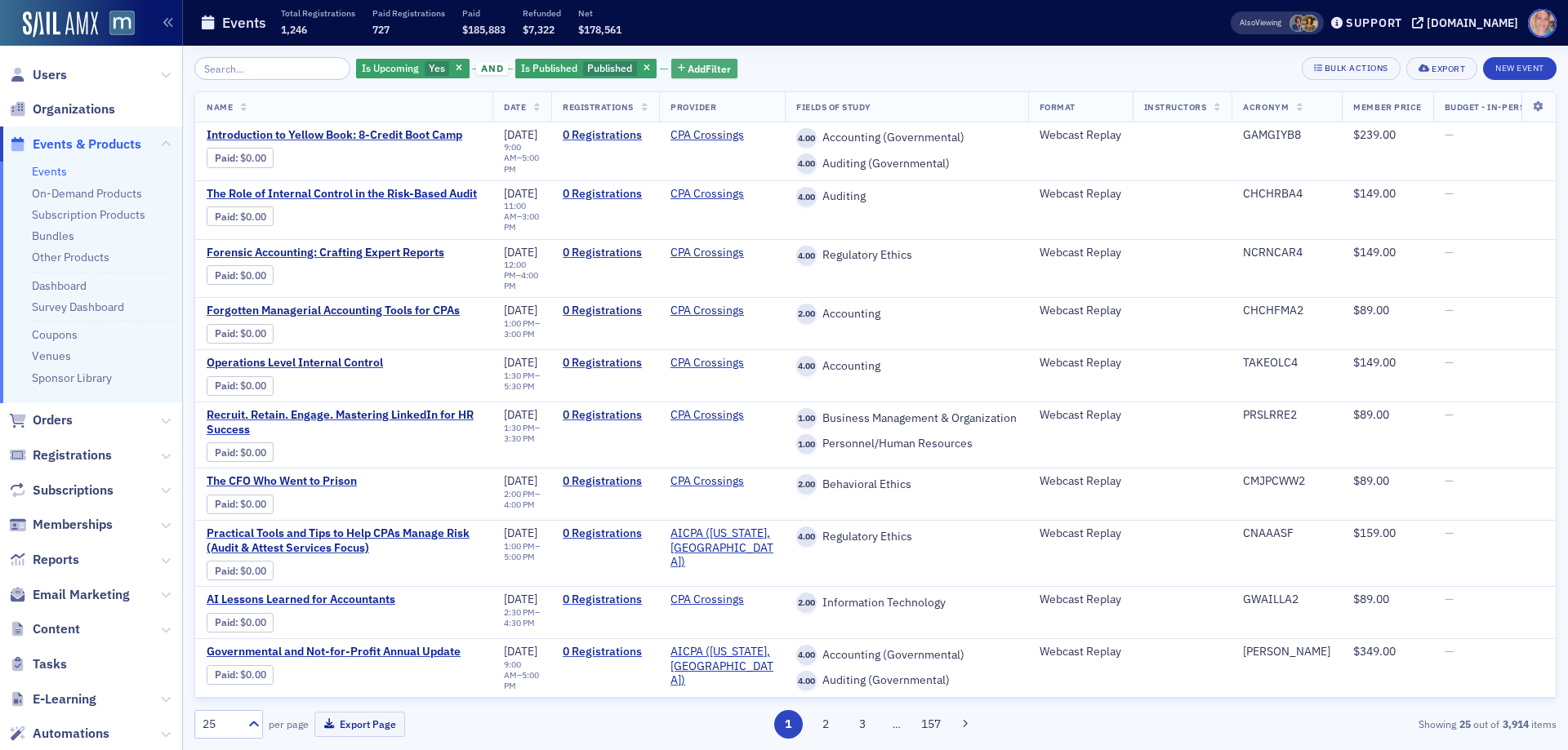
click at [707, 59] on button "Add Filter" at bounding box center [704, 68] width 67 height 20
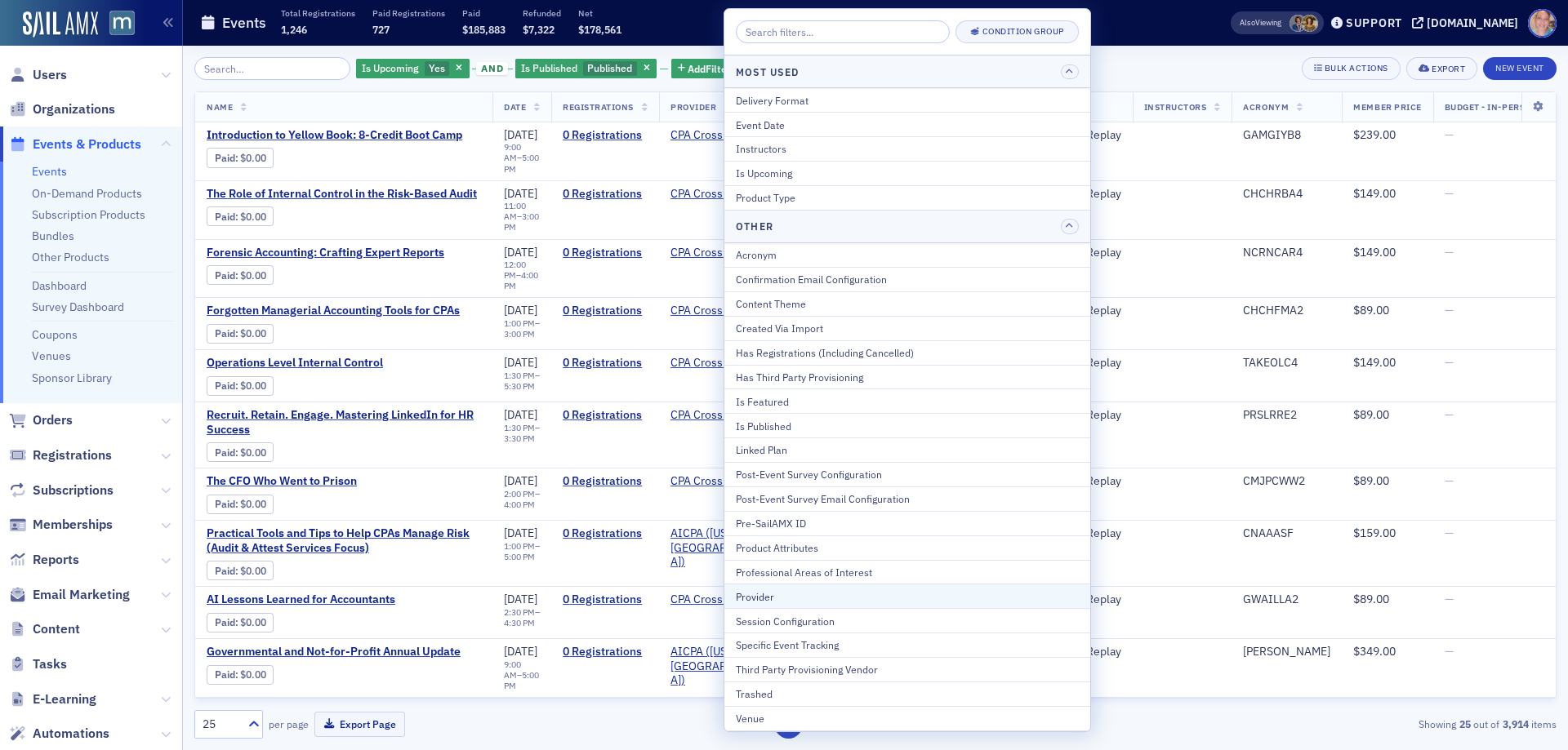
click at [788, 595] on div "Provider" at bounding box center [906, 597] width 343 height 15
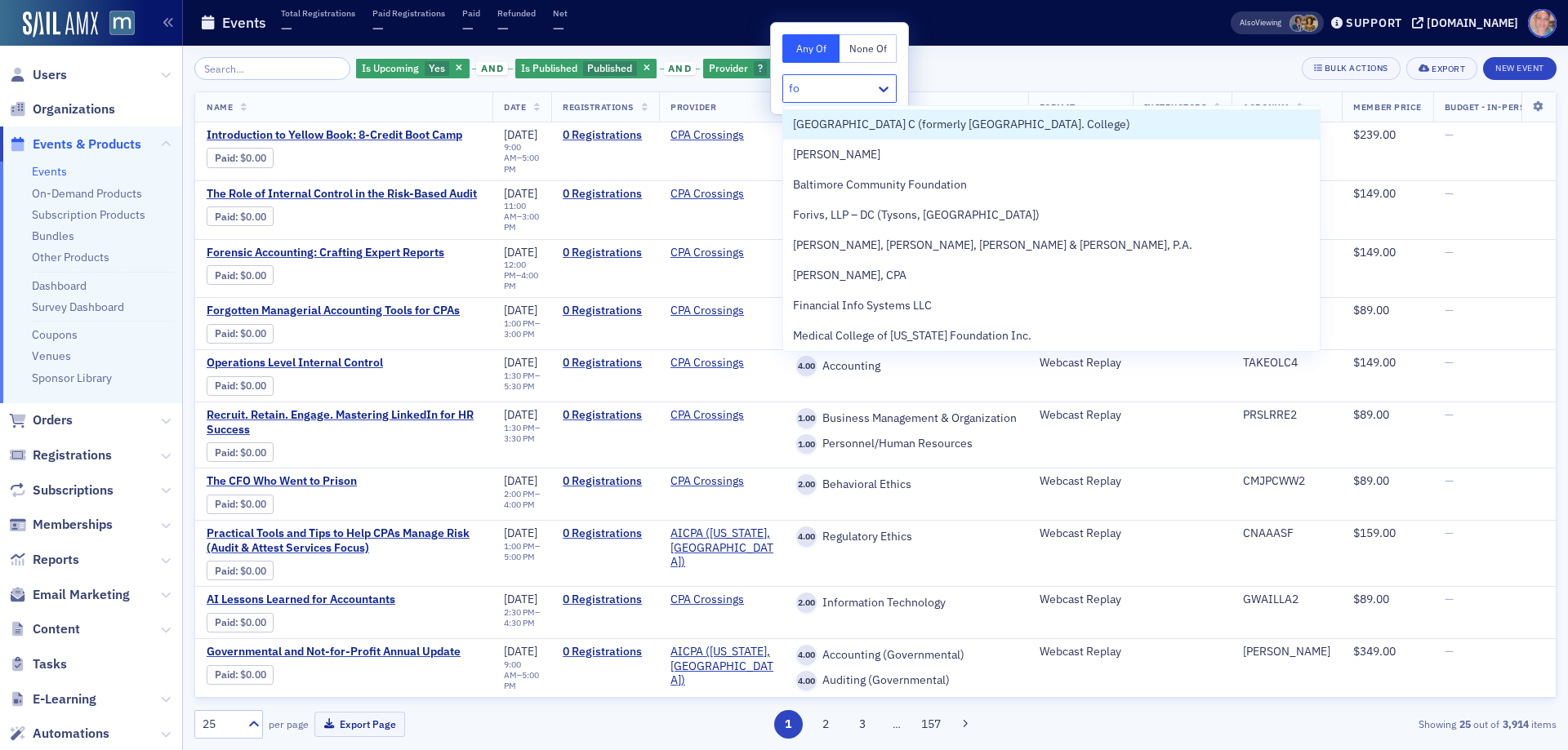
type input "f"
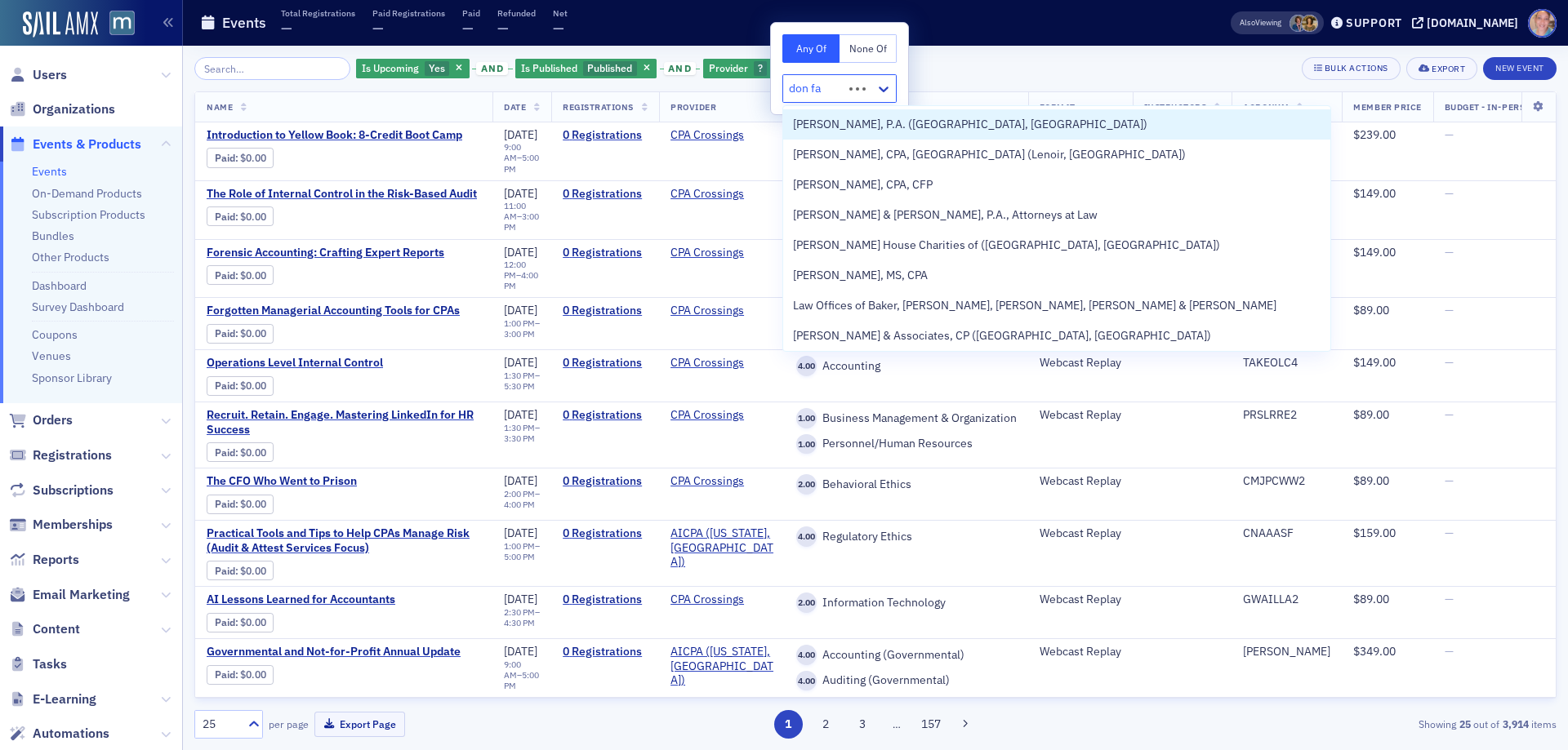
type input "don far"
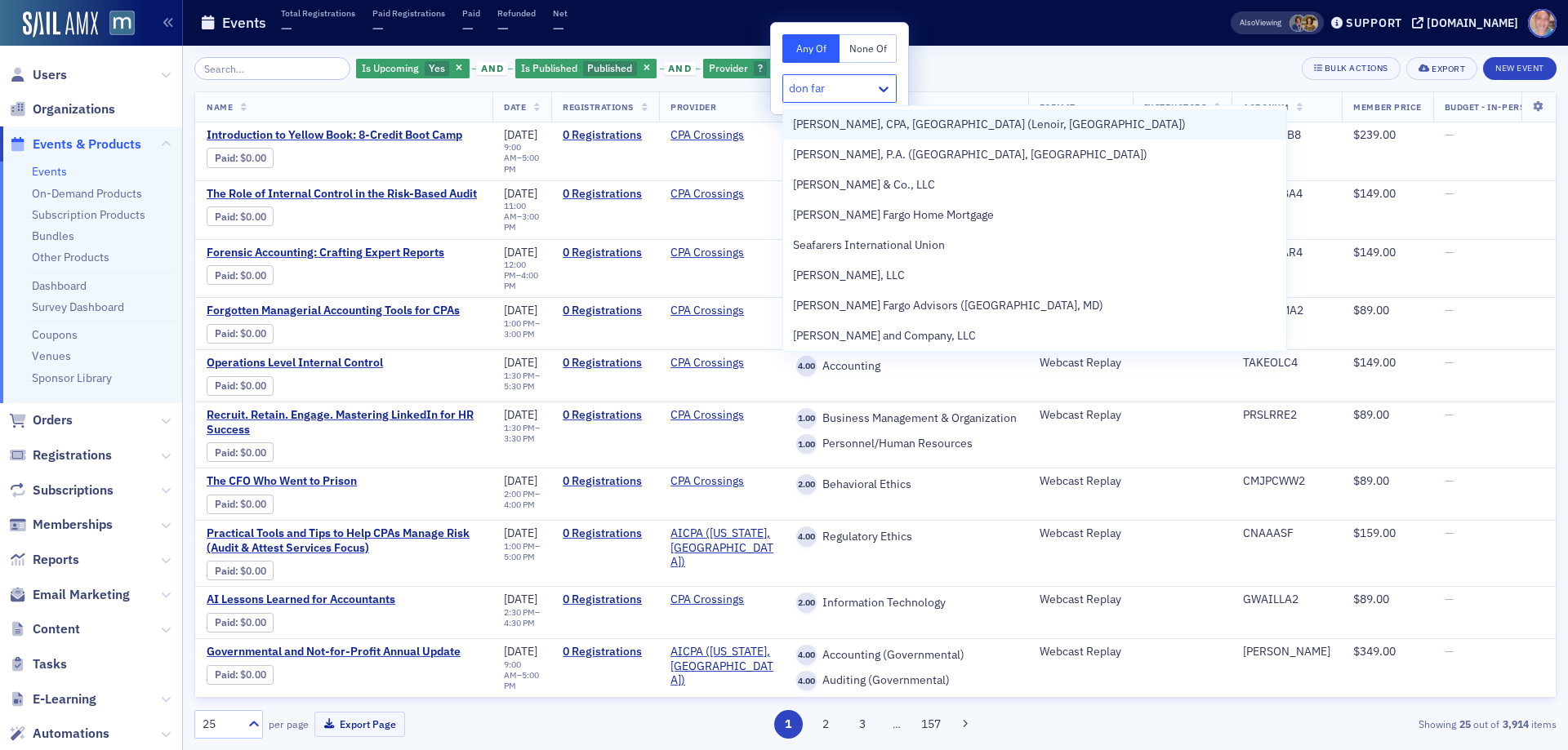
click at [967, 121] on div "Don Farmer, CPA, PA (Lenoir, NC)" at bounding box center [1034, 124] width 483 height 17
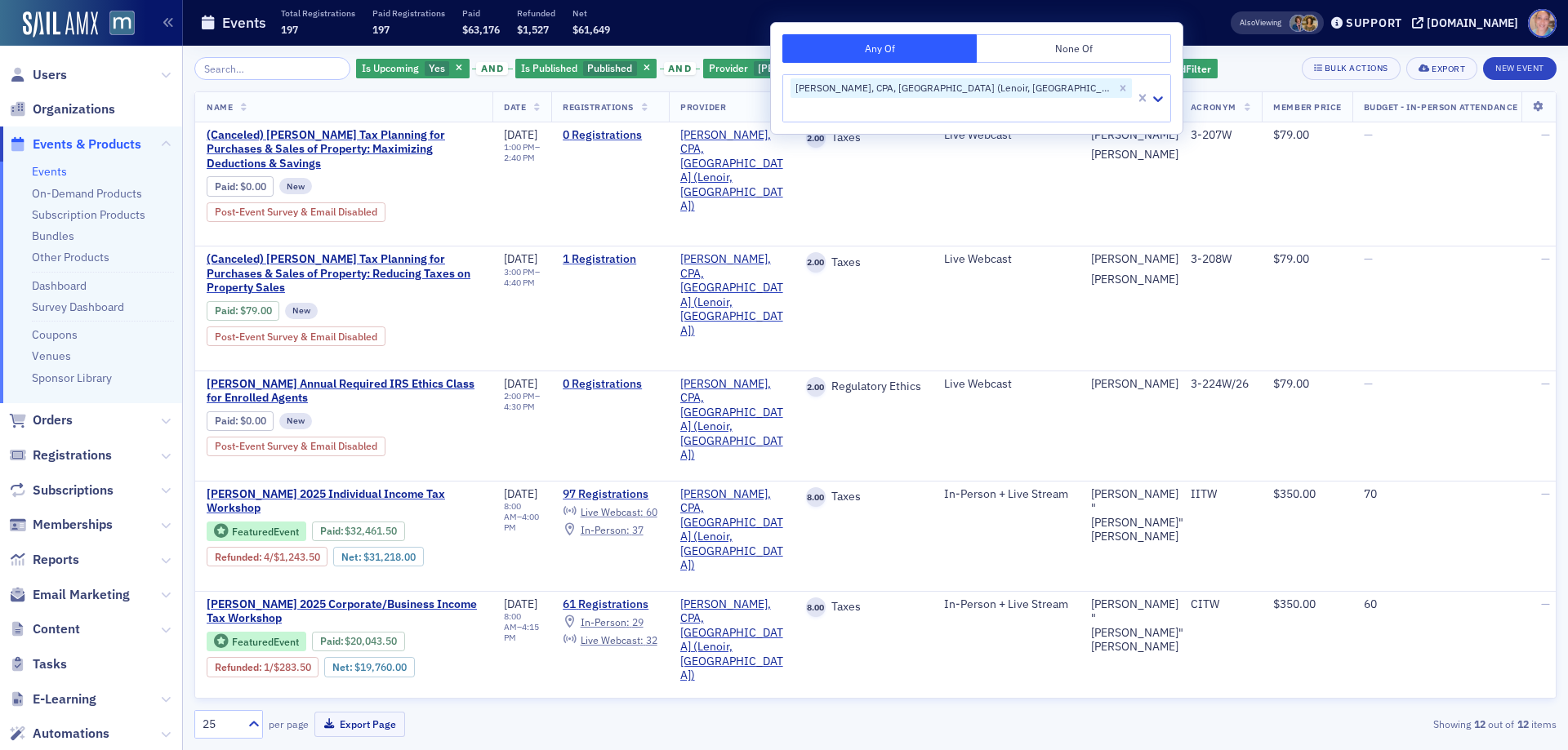
click at [1092, 61] on div "Is Upcoming Yes and Is Published Published and Provider Don Farmer, CPA, PA (Le…" at bounding box center [875, 68] width 1362 height 23
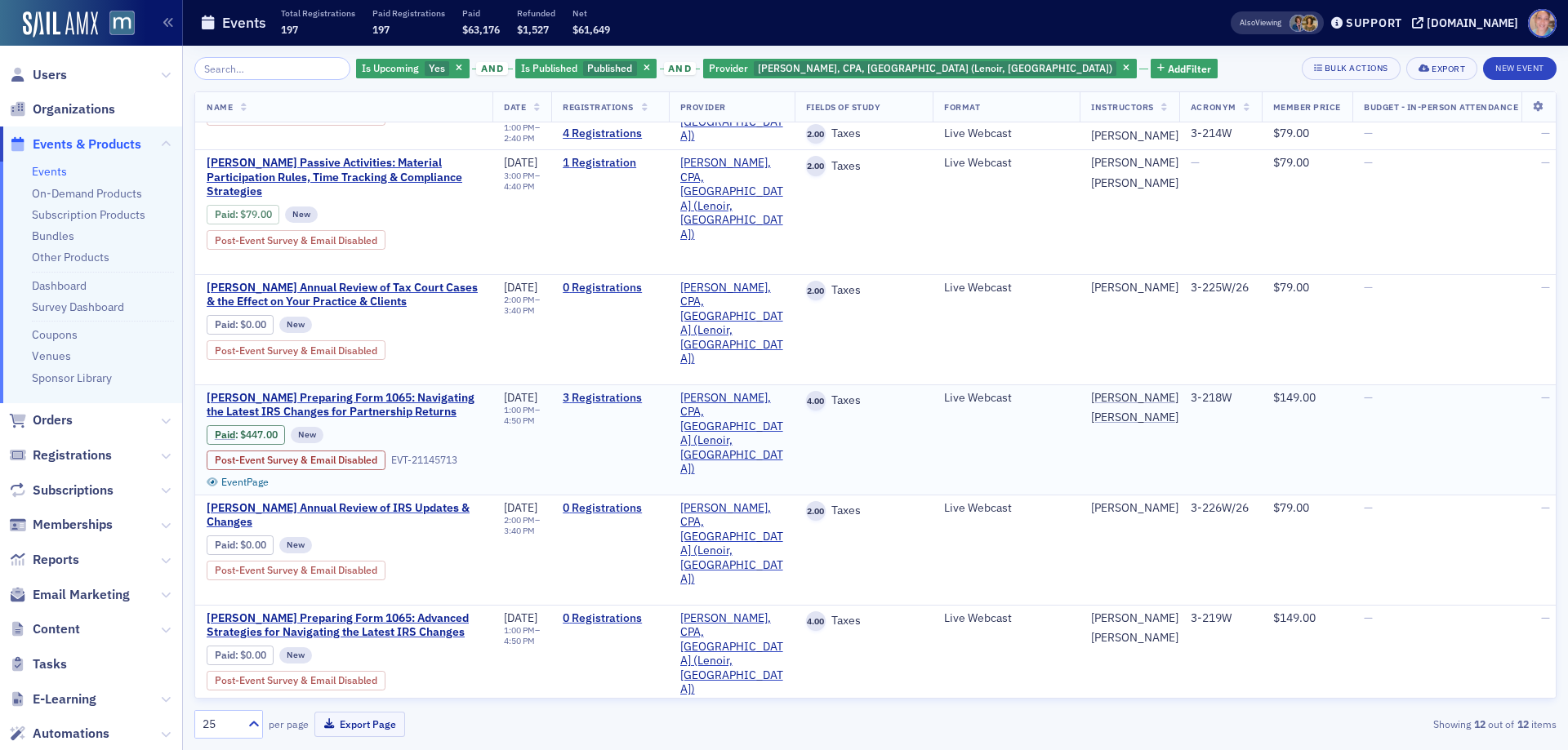
scroll to position [776, 0]
